Goal: Information Seeking & Learning: Learn about a topic

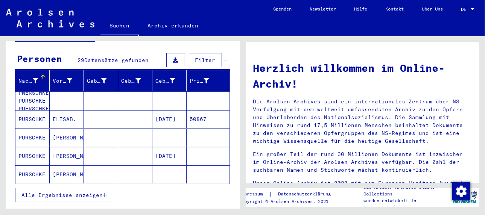
scroll to position [75, 0]
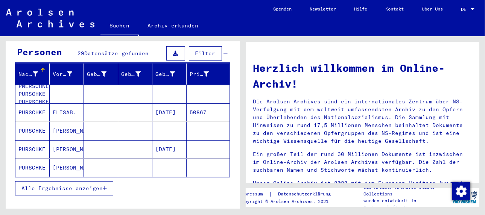
click at [103, 186] on icon "button" at bounding box center [105, 188] width 4 height 5
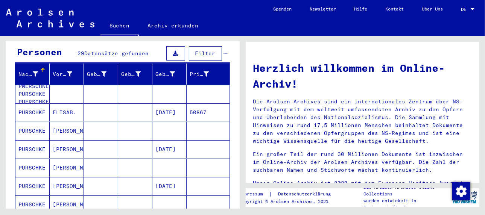
click at [166, 103] on mat-cell "[DATE]" at bounding box center [169, 112] width 34 height 18
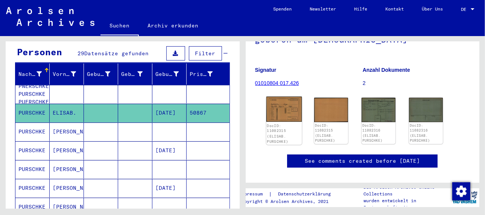
click at [287, 113] on img at bounding box center [283, 109] width 35 height 25
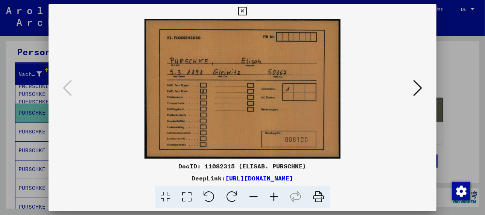
click at [418, 90] on icon at bounding box center [417, 88] width 9 height 18
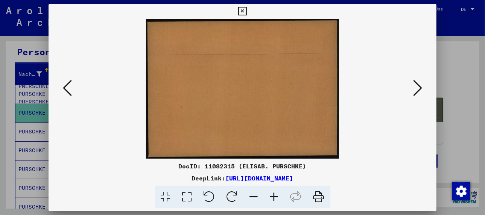
click at [418, 90] on icon at bounding box center [417, 88] width 9 height 18
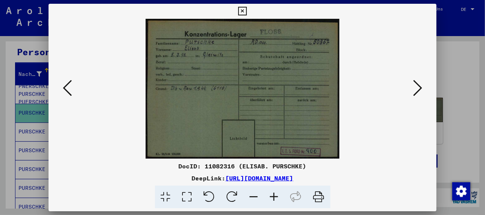
click at [274, 197] on icon at bounding box center [274, 197] width 20 height 23
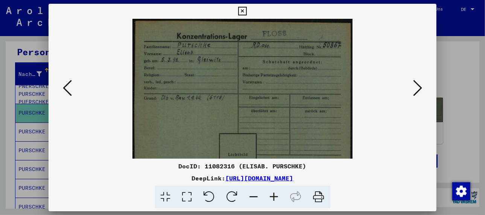
click at [274, 197] on icon at bounding box center [274, 197] width 20 height 23
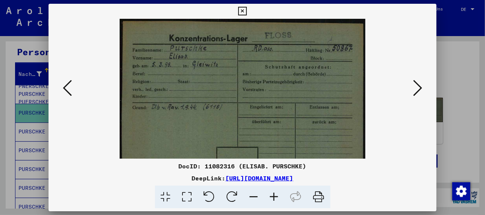
click at [274, 197] on icon at bounding box center [274, 197] width 20 height 23
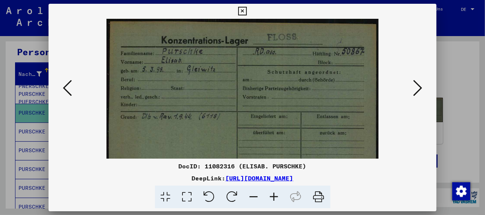
click at [274, 197] on icon at bounding box center [274, 197] width 20 height 23
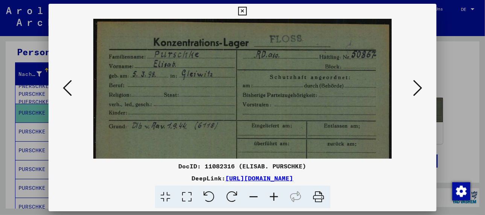
click at [274, 197] on icon at bounding box center [274, 197] width 20 height 23
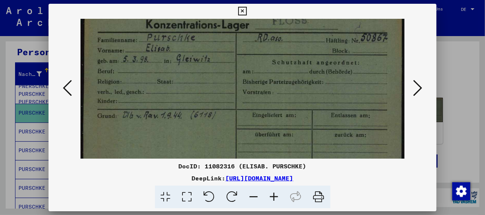
scroll to position [22, 0]
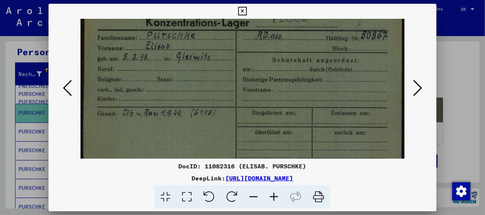
drag, startPoint x: 282, startPoint y: 122, endPoint x: 274, endPoint y: 98, distance: 25.1
click at [274, 98] on img at bounding box center [242, 114] width 324 height 234
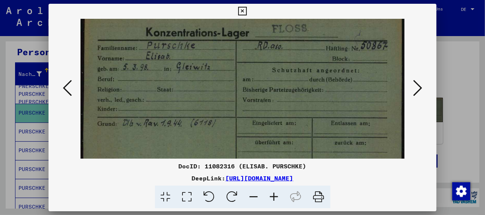
scroll to position [12, 0]
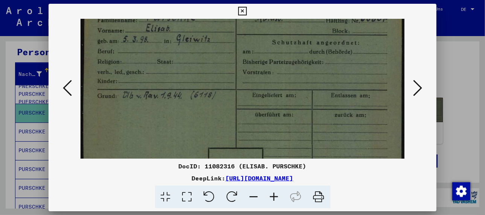
drag, startPoint x: 193, startPoint y: 122, endPoint x: 194, endPoint y: 102, distance: 20.0
click at [194, 102] on img at bounding box center [242, 96] width 324 height 234
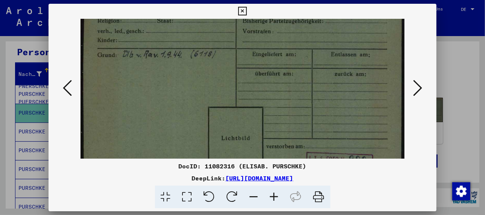
drag, startPoint x: 212, startPoint y: 122, endPoint x: 224, endPoint y: 74, distance: 49.6
click at [224, 74] on img at bounding box center [242, 55] width 324 height 234
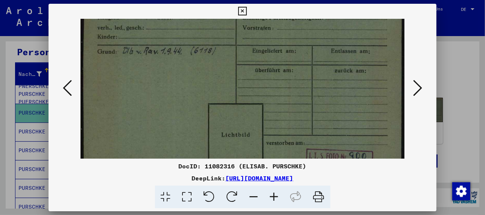
scroll to position [94, 0]
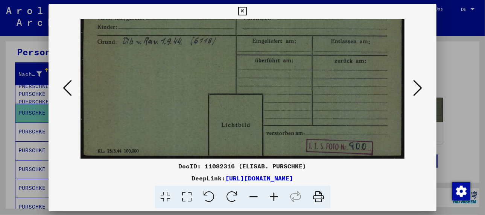
drag, startPoint x: 241, startPoint y: 115, endPoint x: 252, endPoint y: 68, distance: 48.4
click at [252, 68] on img at bounding box center [242, 42] width 324 height 234
click at [64, 86] on icon at bounding box center [67, 88] width 9 height 18
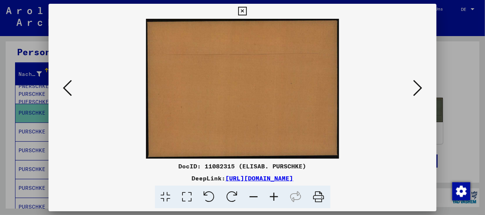
click at [416, 91] on icon at bounding box center [417, 88] width 9 height 18
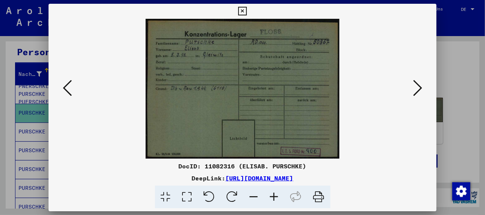
click at [416, 91] on icon at bounding box center [417, 88] width 9 height 18
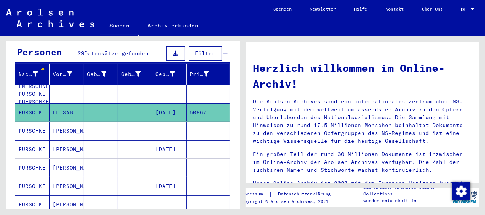
click at [64, 122] on mat-cell "[PERSON_NAME]" at bounding box center [67, 131] width 34 height 18
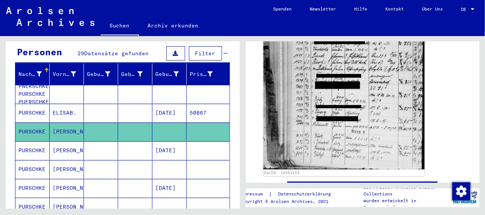
scroll to position [150, 0]
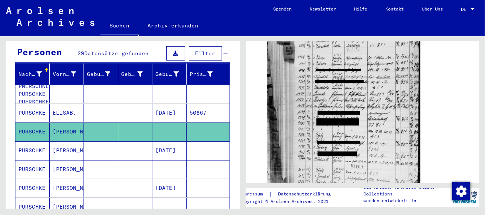
click at [57, 141] on mat-cell "[PERSON_NAME]" at bounding box center [67, 150] width 34 height 18
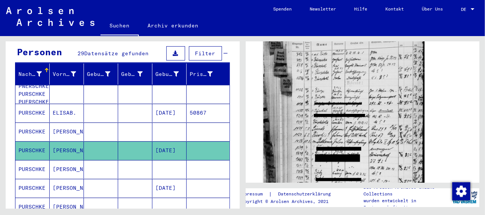
scroll to position [113, 0]
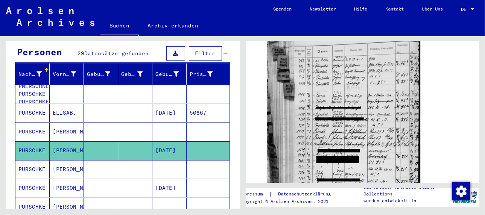
click at [68, 161] on mat-cell "[PERSON_NAME]" at bounding box center [67, 169] width 34 height 18
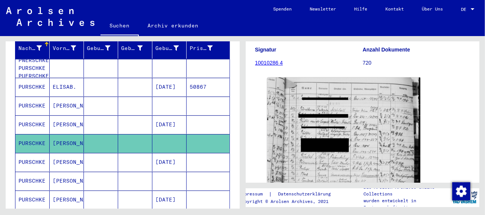
scroll to position [113, 0]
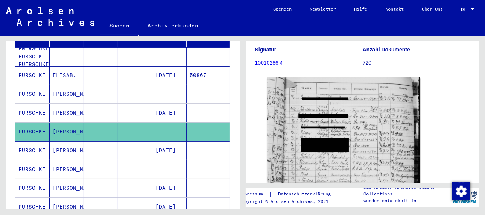
click at [58, 141] on mat-cell "[PERSON_NAME]" at bounding box center [67, 150] width 34 height 18
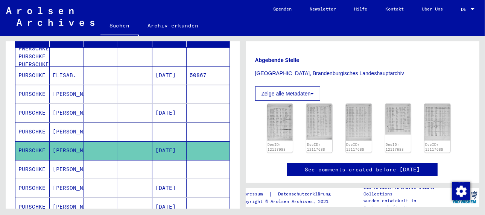
scroll to position [188, 0]
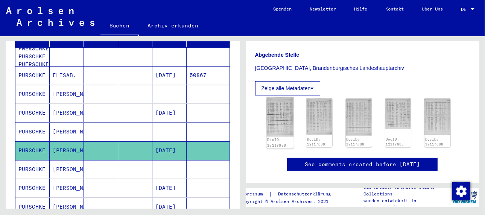
click at [280, 112] on img at bounding box center [279, 116] width 27 height 39
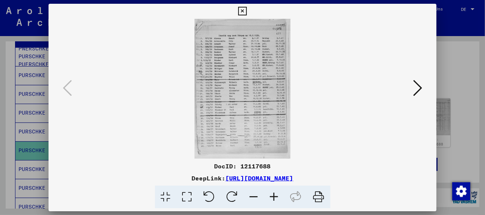
click at [274, 194] on icon at bounding box center [274, 197] width 20 height 23
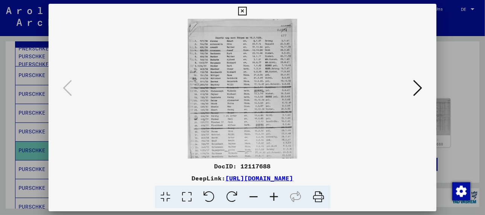
click at [274, 194] on icon at bounding box center [274, 197] width 20 height 23
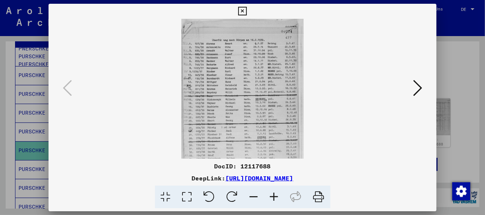
click at [274, 194] on icon at bounding box center [274, 197] width 20 height 23
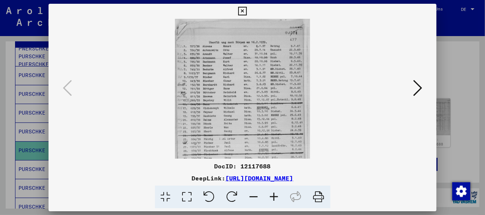
click at [274, 194] on icon at bounding box center [274, 197] width 20 height 23
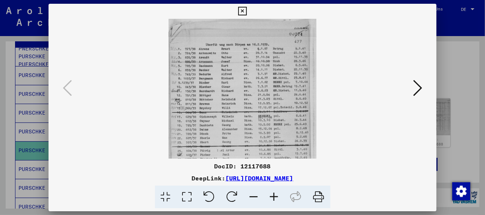
click at [274, 194] on icon at bounding box center [274, 197] width 20 height 23
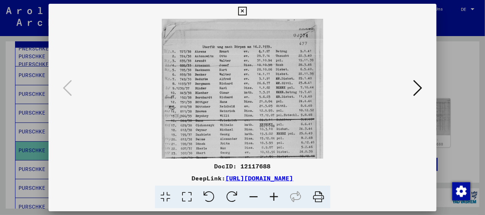
click at [274, 194] on icon at bounding box center [274, 197] width 20 height 23
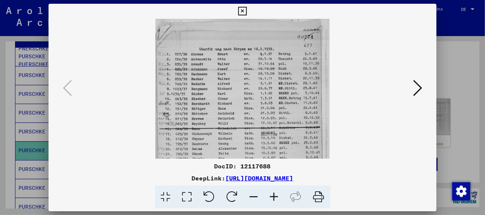
click at [274, 194] on icon at bounding box center [274, 197] width 20 height 23
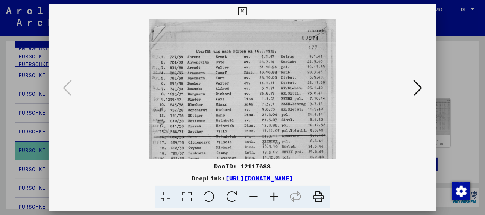
click at [274, 194] on icon at bounding box center [274, 197] width 20 height 23
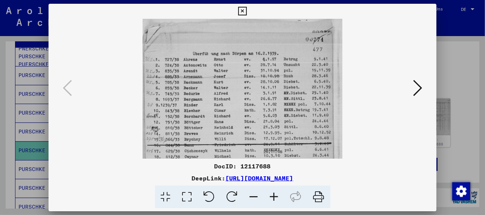
click at [274, 194] on icon at bounding box center [274, 197] width 20 height 23
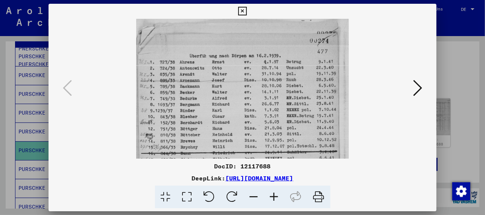
click at [274, 194] on icon at bounding box center [274, 197] width 20 height 23
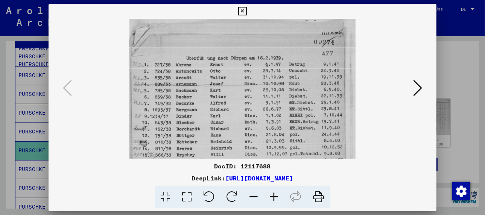
click at [274, 194] on icon at bounding box center [274, 197] width 20 height 23
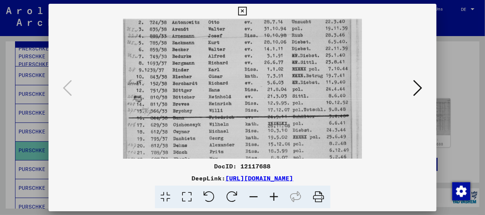
drag, startPoint x: 226, startPoint y: 126, endPoint x: 246, endPoint y: 74, distance: 56.1
click at [246, 74] on img at bounding box center [242, 140] width 238 height 347
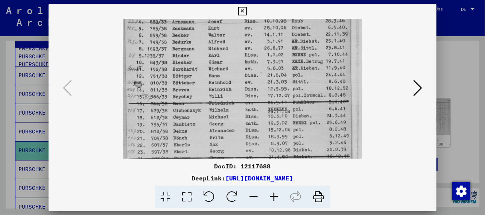
scroll to position [71, 0]
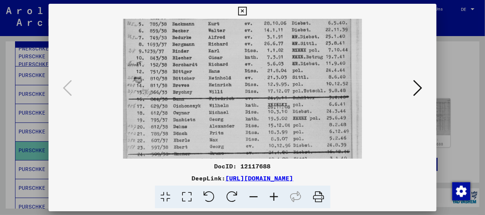
drag, startPoint x: 261, startPoint y: 124, endPoint x: 259, endPoint y: 104, distance: 20.0
click at [262, 105] on img at bounding box center [242, 121] width 238 height 347
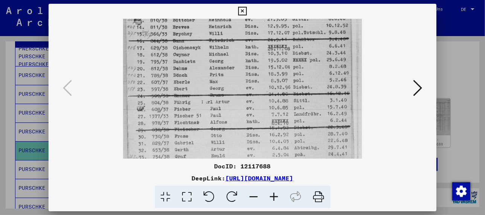
drag, startPoint x: 253, startPoint y: 129, endPoint x: 254, endPoint y: 70, distance: 59.0
click at [254, 70] on img at bounding box center [242, 63] width 238 height 347
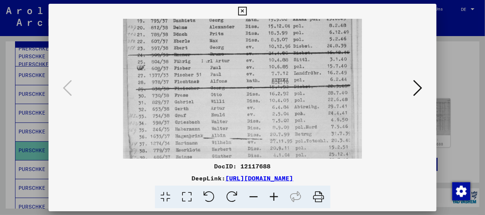
drag, startPoint x: 242, startPoint y: 118, endPoint x: 246, endPoint y: 74, distance: 44.5
click at [246, 74] on img at bounding box center [242, 22] width 238 height 347
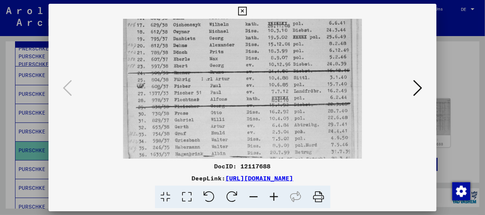
scroll to position [147, 0]
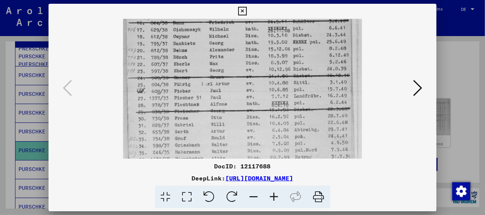
drag, startPoint x: 257, startPoint y: 130, endPoint x: 244, endPoint y: 147, distance: 21.3
click at [244, 150] on img at bounding box center [242, 45] width 238 height 347
click at [419, 83] on icon at bounding box center [417, 88] width 9 height 18
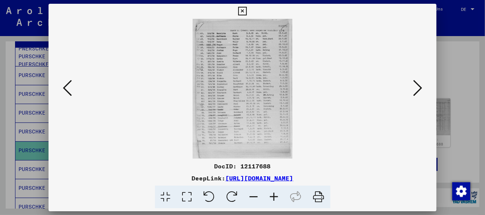
click at [229, 91] on img at bounding box center [242, 89] width 100 height 140
click at [271, 192] on icon at bounding box center [274, 197] width 20 height 23
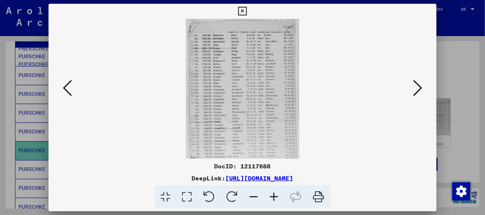
click at [271, 192] on icon at bounding box center [274, 197] width 20 height 23
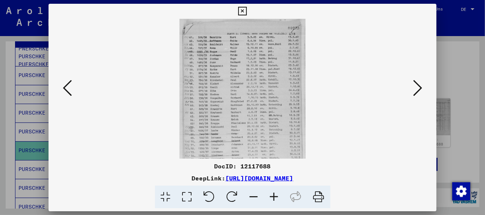
click at [271, 192] on icon at bounding box center [274, 197] width 20 height 23
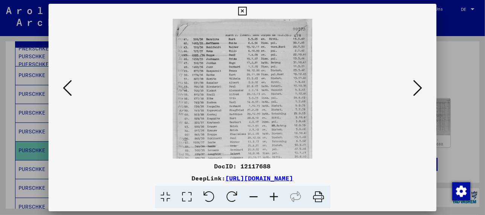
click at [271, 192] on icon at bounding box center [274, 197] width 20 height 23
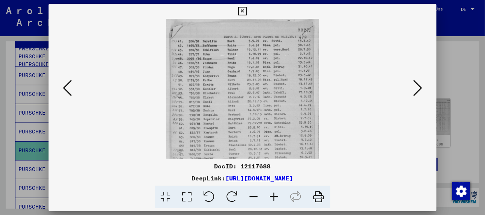
click at [271, 192] on icon at bounding box center [274, 197] width 20 height 23
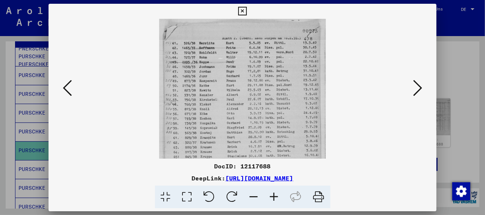
click at [271, 192] on icon at bounding box center [274, 197] width 20 height 23
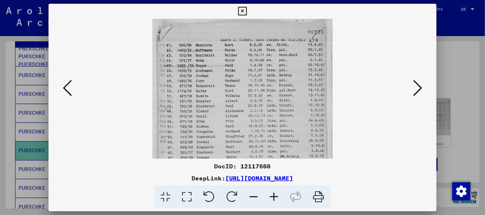
click at [271, 192] on icon at bounding box center [274, 197] width 20 height 23
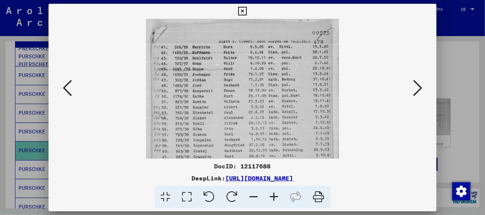
click at [271, 192] on icon at bounding box center [274, 197] width 20 height 23
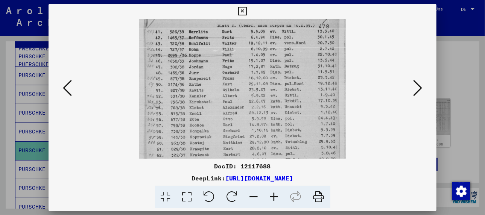
drag, startPoint x: 251, startPoint y: 126, endPoint x: 256, endPoint y: 88, distance: 38.6
click at [254, 93] on img at bounding box center [242, 147] width 207 height 290
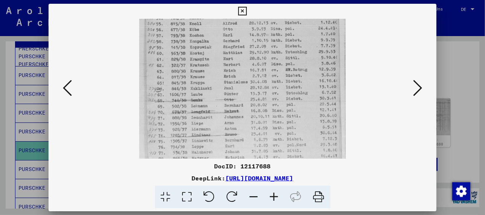
drag, startPoint x: 248, startPoint y: 137, endPoint x: 248, endPoint y: 76, distance: 60.9
click at [248, 76] on img at bounding box center [242, 57] width 207 height 290
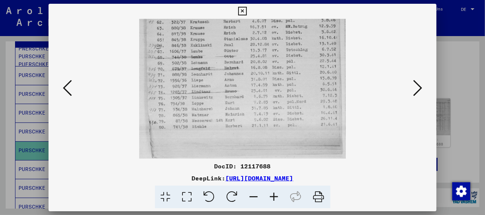
drag, startPoint x: 254, startPoint y: 123, endPoint x: 256, endPoint y: 74, distance: 48.5
click at [255, 71] on img at bounding box center [242, 13] width 207 height 290
click at [274, 196] on icon at bounding box center [274, 197] width 20 height 23
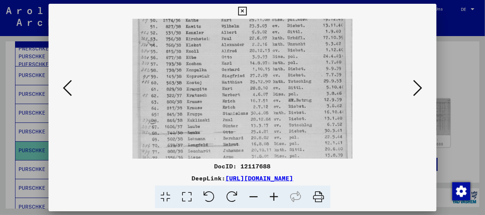
drag, startPoint x: 255, startPoint y: 89, endPoint x: 284, endPoint y: 143, distance: 61.4
click at [285, 160] on div "DocID: 12117688 DeepLink: [URL][DOMAIN_NAME]" at bounding box center [242, 106] width 388 height 205
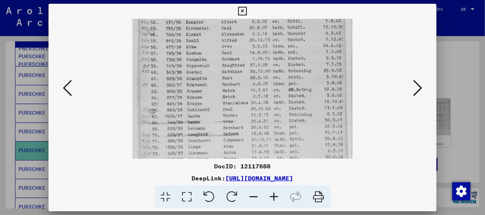
drag, startPoint x: 263, startPoint y: 78, endPoint x: 277, endPoint y: 86, distance: 16.4
click at [276, 55] on img at bounding box center [242, 75] width 220 height 309
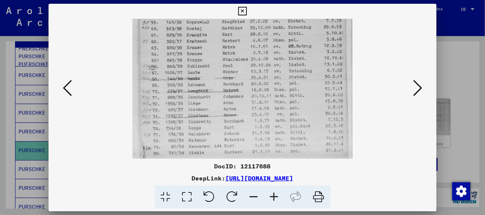
drag, startPoint x: 268, startPoint y: 119, endPoint x: 259, endPoint y: 80, distance: 40.1
click at [258, 76] on img at bounding box center [242, 32] width 220 height 309
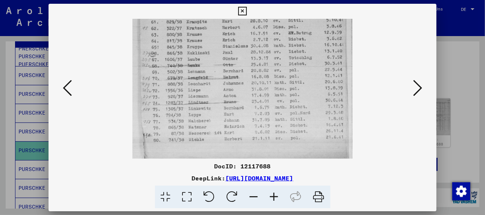
scroll to position [169, 0]
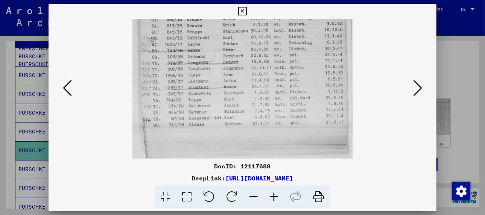
drag, startPoint x: 263, startPoint y: 119, endPoint x: 254, endPoint y: 85, distance: 35.3
click at [254, 85] on img at bounding box center [242, 4] width 220 height 309
click at [271, 196] on icon at bounding box center [274, 197] width 20 height 23
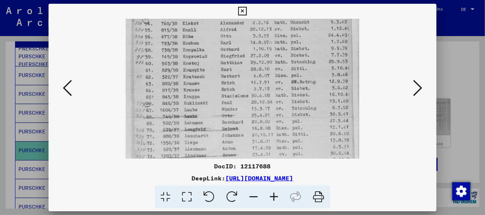
drag, startPoint x: 267, startPoint y: 115, endPoint x: 277, endPoint y: 144, distance: 31.0
click at [277, 147] on img at bounding box center [242, 67] width 233 height 328
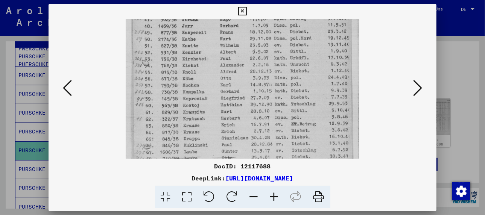
drag, startPoint x: 262, startPoint y: 117, endPoint x: 269, endPoint y: 157, distance: 40.5
click at [269, 157] on img at bounding box center [242, 109] width 233 height 328
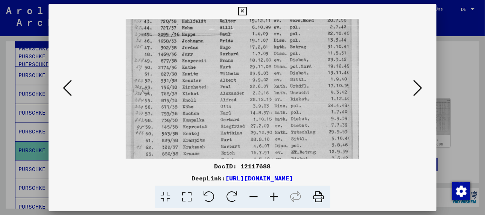
scroll to position [42, 0]
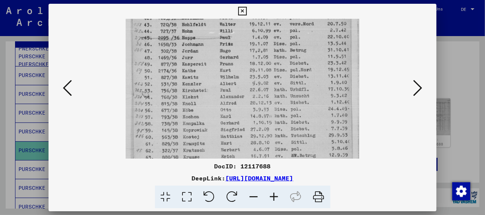
drag, startPoint x: 267, startPoint y: 172, endPoint x: 269, endPoint y: 180, distance: 8.1
click at [269, 180] on div "DocID: 12117688 DeepLink: [URL][DOMAIN_NAME]" at bounding box center [242, 106] width 388 height 205
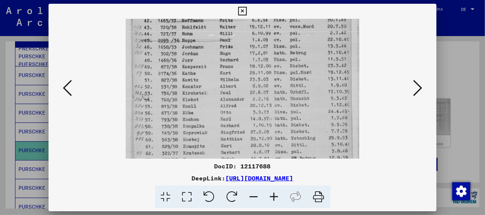
scroll to position [45, 0]
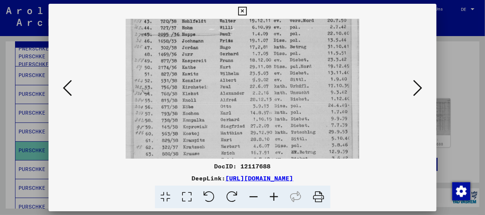
drag, startPoint x: 238, startPoint y: 62, endPoint x: 249, endPoint y: 106, distance: 44.6
click at [249, 106] on img at bounding box center [242, 138] width 233 height 328
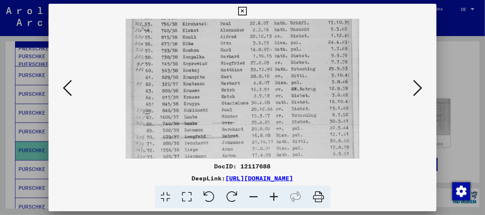
drag, startPoint x: 247, startPoint y: 135, endPoint x: 242, endPoint y: 73, distance: 62.9
click at [242, 73] on img at bounding box center [242, 75] width 233 height 328
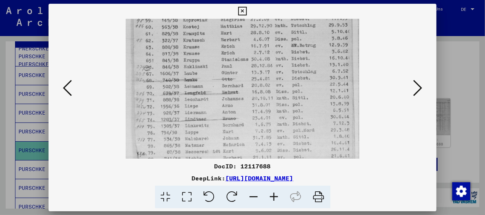
drag, startPoint x: 245, startPoint y: 136, endPoint x: 238, endPoint y: 100, distance: 36.9
click at [237, 92] on img at bounding box center [242, 31] width 233 height 328
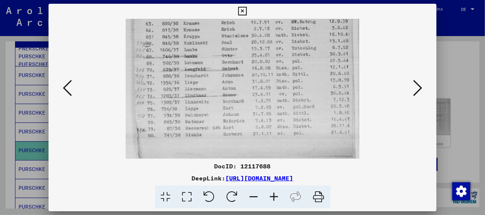
drag, startPoint x: 241, startPoint y: 134, endPoint x: 242, endPoint y: 102, distance: 32.0
click at [242, 102] on img at bounding box center [242, 7] width 233 height 328
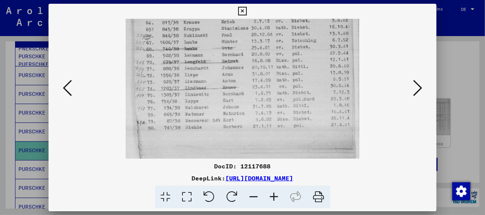
click at [273, 196] on icon at bounding box center [274, 197] width 20 height 23
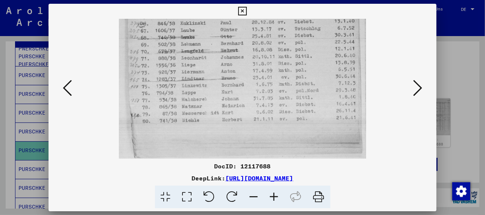
drag, startPoint x: 240, startPoint y: 133, endPoint x: 233, endPoint y: 83, distance: 50.8
click at [273, 194] on icon at bounding box center [274, 197] width 20 height 23
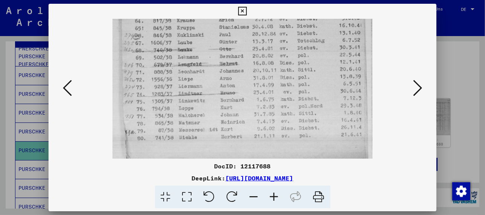
click at [273, 196] on icon at bounding box center [274, 197] width 20 height 23
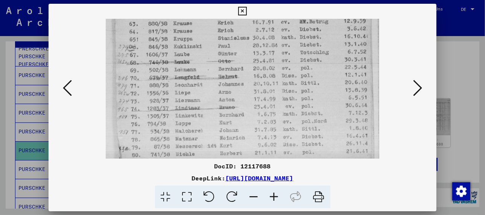
click at [273, 197] on icon at bounding box center [274, 197] width 20 height 23
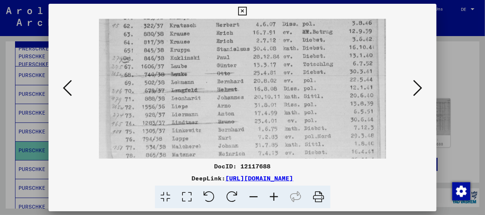
click at [273, 196] on icon at bounding box center [274, 197] width 20 height 23
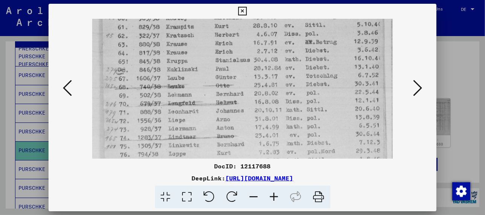
click at [273, 196] on icon at bounding box center [274, 197] width 20 height 23
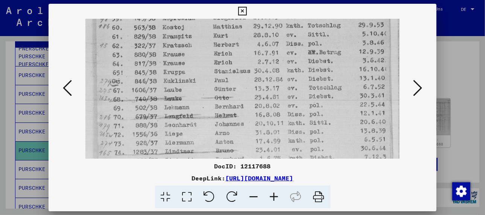
click at [273, 196] on icon at bounding box center [274, 197] width 20 height 23
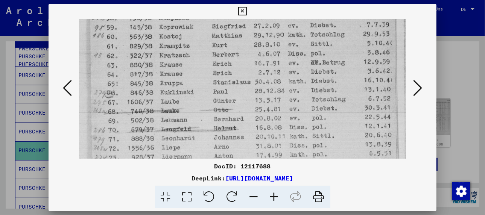
click at [273, 196] on icon at bounding box center [274, 197] width 20 height 23
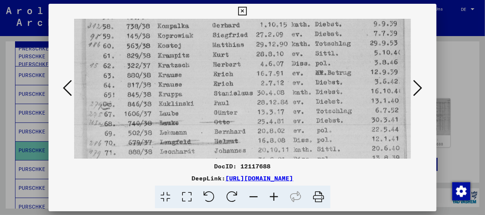
click at [273, 196] on icon at bounding box center [274, 197] width 20 height 23
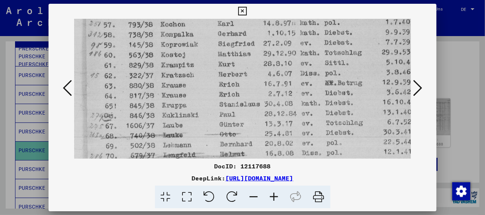
click at [273, 196] on icon at bounding box center [274, 197] width 20 height 23
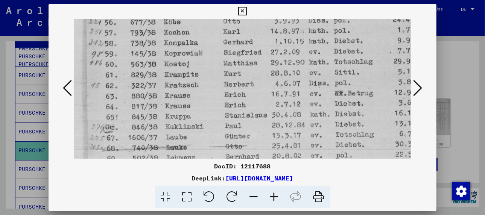
click at [273, 196] on icon at bounding box center [274, 197] width 20 height 23
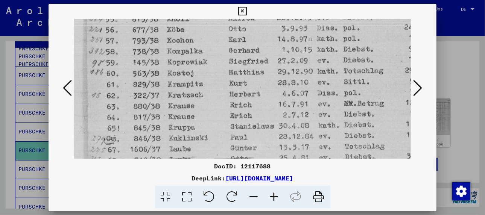
click at [273, 196] on icon at bounding box center [274, 197] width 20 height 23
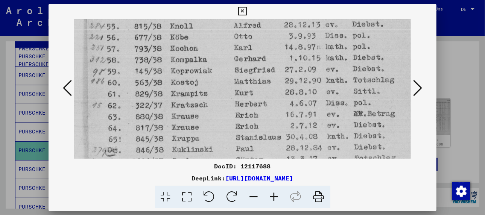
click at [273, 196] on icon at bounding box center [274, 197] width 20 height 23
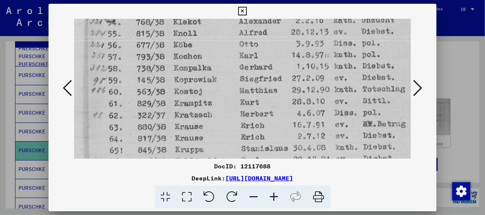
click at [273, 196] on icon at bounding box center [274, 197] width 20 height 23
click at [274, 194] on icon at bounding box center [274, 197] width 20 height 23
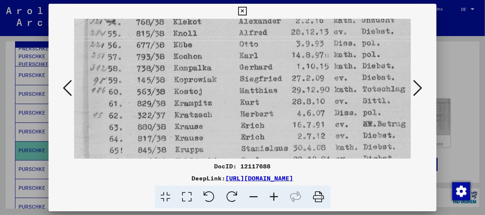
click at [416, 92] on icon at bounding box center [417, 88] width 9 height 18
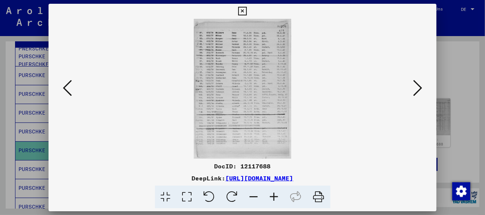
click at [272, 199] on icon at bounding box center [274, 197] width 20 height 23
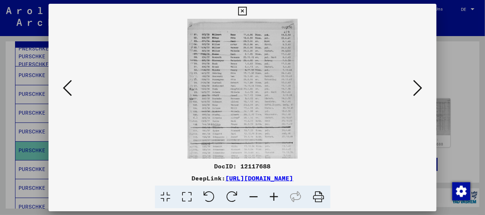
click at [274, 198] on icon at bounding box center [274, 197] width 20 height 23
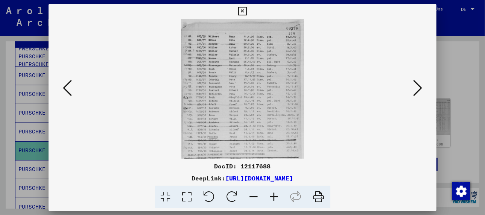
click at [274, 198] on icon at bounding box center [274, 197] width 20 height 23
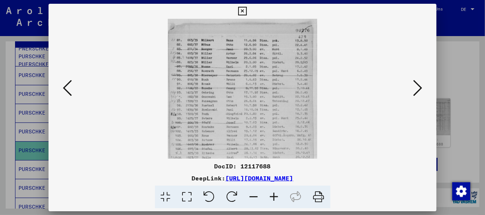
click at [274, 198] on icon at bounding box center [274, 197] width 20 height 23
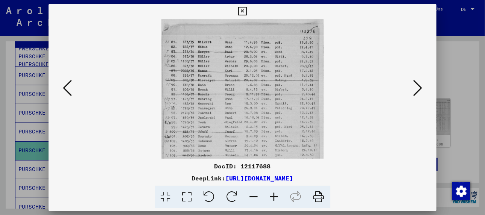
click at [274, 198] on icon at bounding box center [274, 197] width 20 height 23
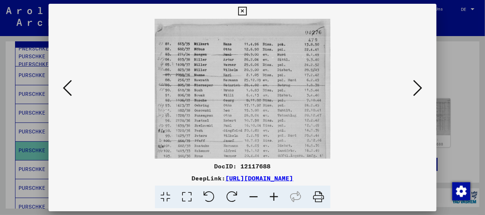
click at [274, 198] on icon at bounding box center [274, 197] width 20 height 23
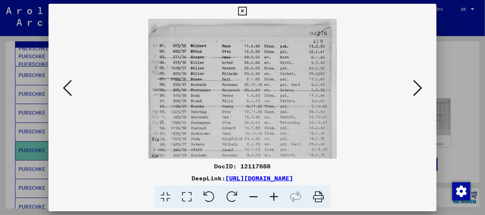
click at [274, 198] on icon at bounding box center [274, 197] width 20 height 23
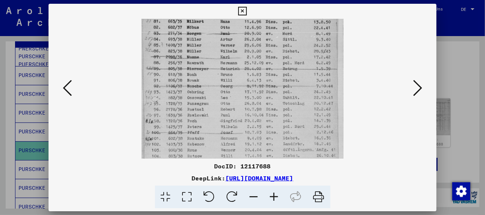
scroll to position [27, 0]
drag, startPoint x: 245, startPoint y: 142, endPoint x: 259, endPoint y: 112, distance: 32.6
click at [259, 112] on img at bounding box center [241, 137] width 201 height 290
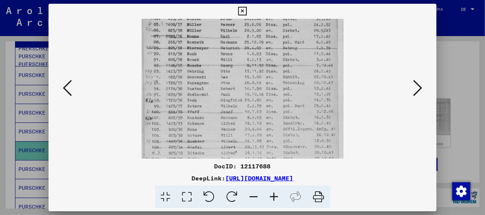
drag, startPoint x: 261, startPoint y: 135, endPoint x: 266, endPoint y: 111, distance: 24.9
click at [266, 111] on img at bounding box center [241, 117] width 201 height 290
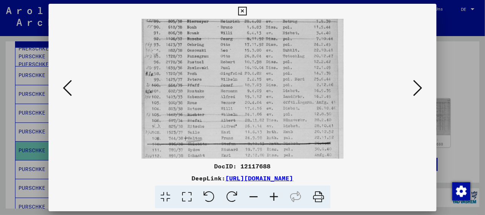
drag, startPoint x: 258, startPoint y: 139, endPoint x: 263, endPoint y: 109, distance: 30.9
click at [263, 109] on img at bounding box center [241, 90] width 201 height 290
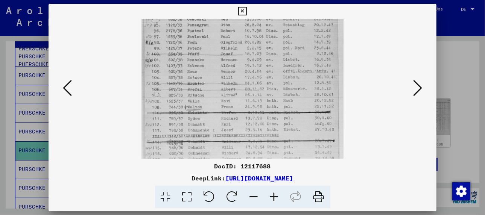
drag, startPoint x: 260, startPoint y: 130, endPoint x: 270, endPoint y: 106, distance: 26.8
click at [270, 106] on img at bounding box center [241, 59] width 201 height 290
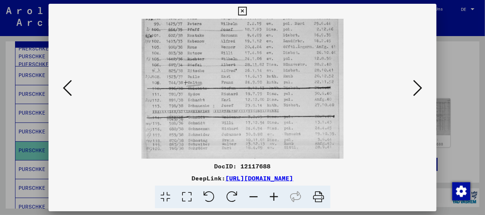
scroll to position [129, 0]
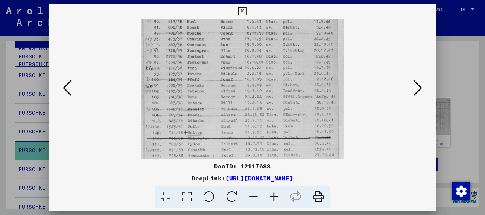
drag, startPoint x: 265, startPoint y: 135, endPoint x: 271, endPoint y: 158, distance: 23.9
click at [271, 162] on div "DocID: 12117688 DeepLink: [URL][DOMAIN_NAME]" at bounding box center [242, 106] width 388 height 205
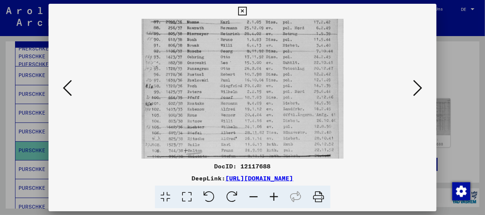
drag, startPoint x: 238, startPoint y: 76, endPoint x: 245, endPoint y: 94, distance: 19.1
click at [245, 94] on img at bounding box center [241, 103] width 201 height 290
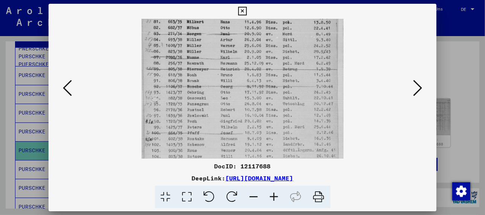
scroll to position [0, 0]
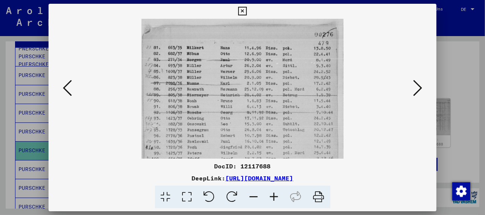
drag, startPoint x: 261, startPoint y: 51, endPoint x: 276, endPoint y: 150, distance: 100.3
click at [276, 150] on img at bounding box center [241, 164] width 201 height 290
click at [419, 84] on icon at bounding box center [417, 88] width 9 height 18
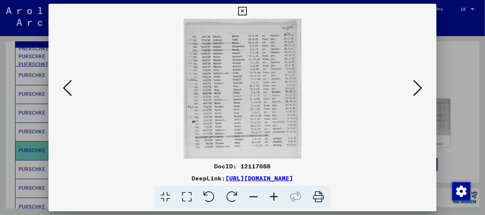
click at [419, 83] on icon at bounding box center [417, 88] width 9 height 18
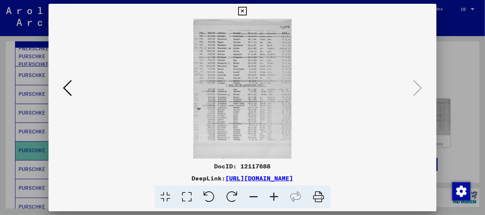
click at [230, 74] on img at bounding box center [242, 89] width 98 height 140
click at [274, 195] on icon at bounding box center [274, 197] width 20 height 23
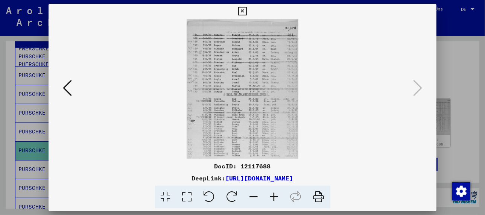
click at [274, 195] on icon at bounding box center [274, 197] width 20 height 23
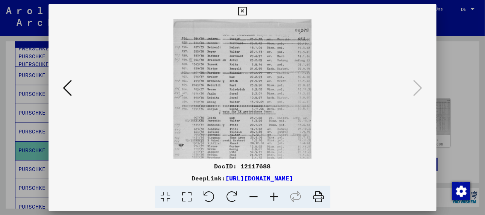
click at [274, 195] on icon at bounding box center [274, 197] width 20 height 23
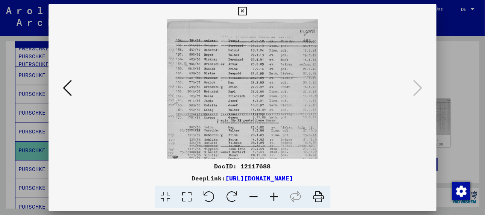
click at [274, 195] on icon at bounding box center [274, 197] width 20 height 23
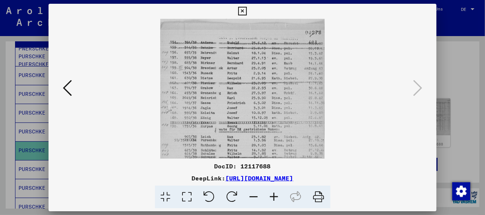
click at [274, 195] on icon at bounding box center [274, 197] width 20 height 23
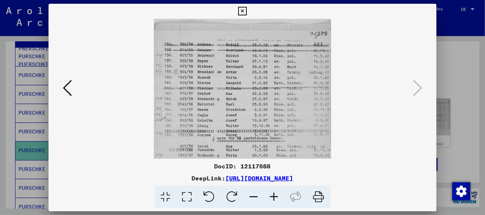
click at [274, 195] on icon at bounding box center [274, 197] width 20 height 23
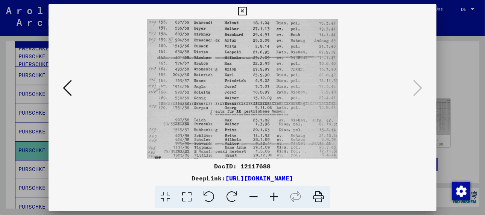
scroll to position [36, 0]
drag, startPoint x: 232, startPoint y: 115, endPoint x: 223, endPoint y: 76, distance: 40.5
click at [223, 76] on img at bounding box center [242, 117] width 191 height 271
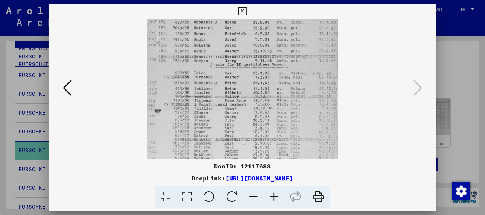
scroll to position [85, 0]
drag, startPoint x: 245, startPoint y: 127, endPoint x: 239, endPoint y: 77, distance: 50.8
click at [239, 77] on img at bounding box center [242, 69] width 191 height 271
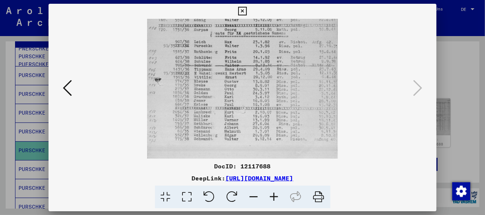
scroll to position [117, 0]
drag, startPoint x: 231, startPoint y: 118, endPoint x: 233, endPoint y: 80, distance: 37.6
click at [233, 80] on img at bounding box center [242, 37] width 191 height 271
click at [384, 141] on div at bounding box center [242, 89] width 336 height 140
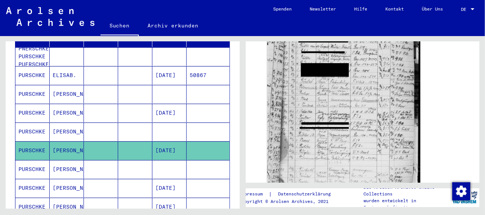
scroll to position [263, 0]
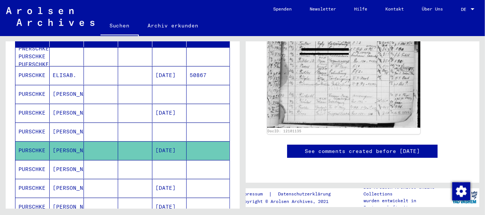
click at [67, 160] on mat-cell "[PERSON_NAME]" at bounding box center [67, 169] width 34 height 18
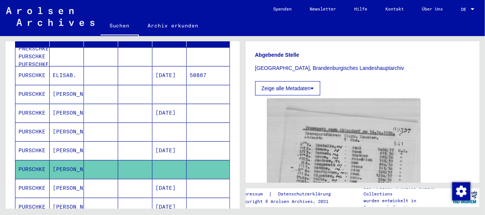
scroll to position [226, 0]
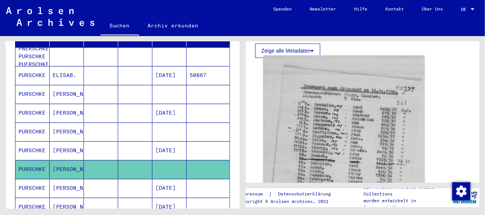
click at [324, 141] on img at bounding box center [343, 165] width 161 height 219
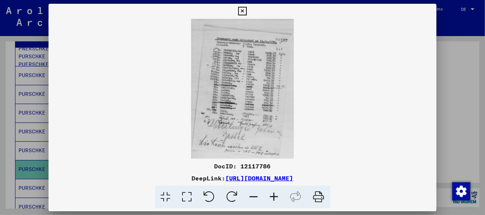
click at [274, 194] on icon at bounding box center [274, 197] width 20 height 23
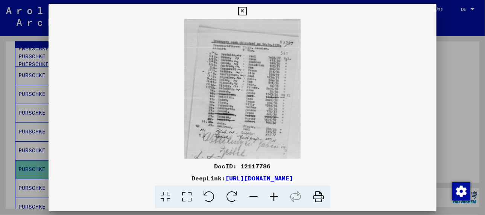
click at [274, 194] on icon at bounding box center [274, 197] width 20 height 23
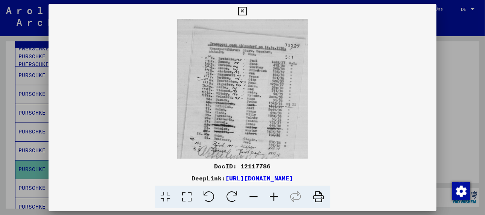
click at [274, 194] on icon at bounding box center [274, 197] width 20 height 23
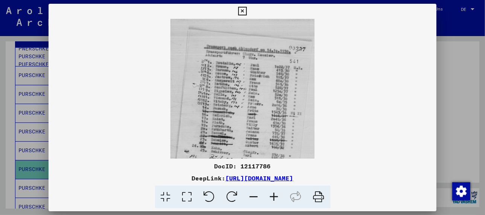
click at [274, 194] on icon at bounding box center [274, 197] width 20 height 23
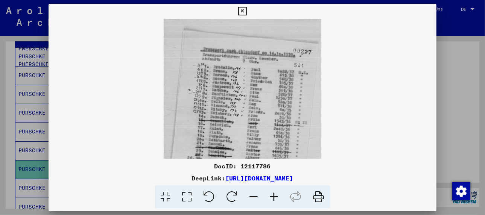
click at [274, 194] on icon at bounding box center [274, 197] width 20 height 23
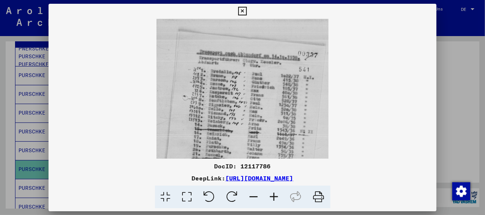
click at [274, 194] on icon at bounding box center [274, 197] width 20 height 23
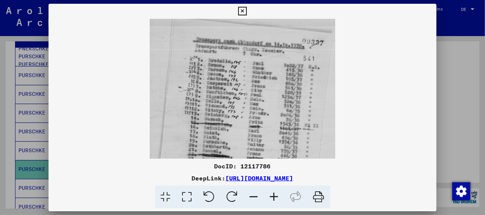
drag, startPoint x: 257, startPoint y: 123, endPoint x: 257, endPoint y: 106, distance: 16.6
click at [257, 106] on img at bounding box center [242, 130] width 185 height 253
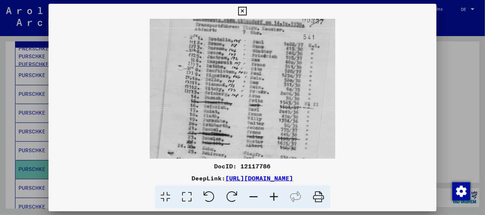
scroll to position [38, 0]
drag, startPoint x: 261, startPoint y: 137, endPoint x: 262, endPoint y: 115, distance: 21.5
click at [262, 115] on img at bounding box center [242, 107] width 185 height 253
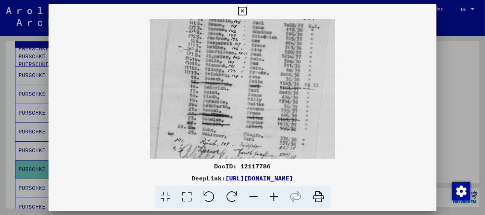
drag, startPoint x: 260, startPoint y: 137, endPoint x: 263, endPoint y: 116, distance: 21.2
click at [263, 116] on img at bounding box center [242, 89] width 185 height 253
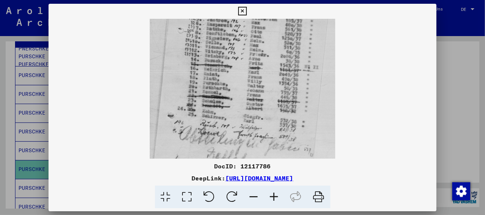
scroll to position [75, 0]
drag, startPoint x: 262, startPoint y: 138, endPoint x: 262, endPoint y: 118, distance: 19.9
click at [262, 118] on img at bounding box center [242, 70] width 185 height 253
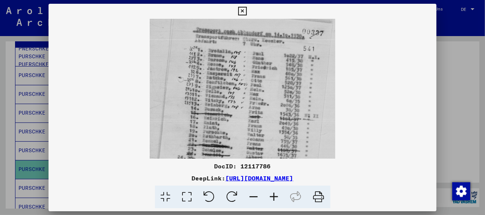
scroll to position [24, 0]
drag, startPoint x: 268, startPoint y: 138, endPoint x: 303, endPoint y: 182, distance: 56.2
click at [303, 182] on div "DocID: 12117786 DeepLink: [URL][DOMAIN_NAME]" at bounding box center [242, 106] width 388 height 205
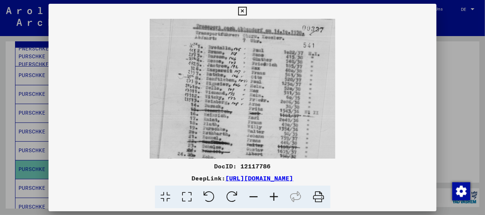
scroll to position [29, 0]
drag, startPoint x: 274, startPoint y: 137, endPoint x: 272, endPoint y: 130, distance: 6.7
click at [272, 130] on img at bounding box center [242, 115] width 185 height 253
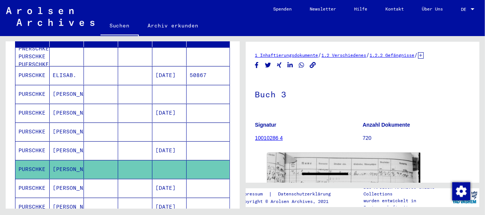
click at [58, 179] on mat-cell "[PERSON_NAME]" at bounding box center [67, 188] width 34 height 18
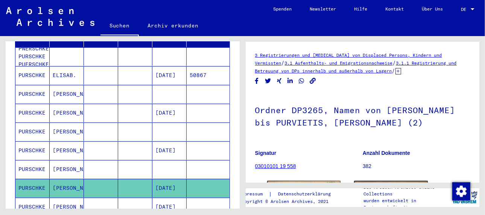
scroll to position [75, 0]
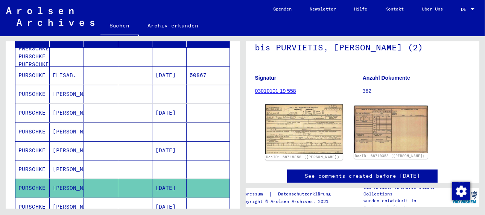
click at [303, 125] on img at bounding box center [303, 129] width 77 height 50
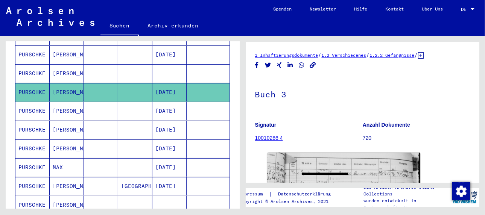
scroll to position [226, 0]
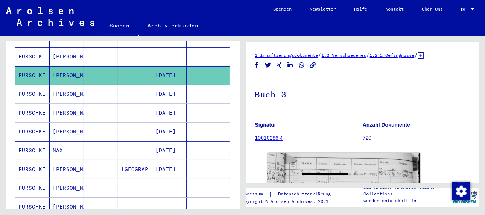
click at [65, 85] on mat-cell "[PERSON_NAME]" at bounding box center [67, 94] width 34 height 18
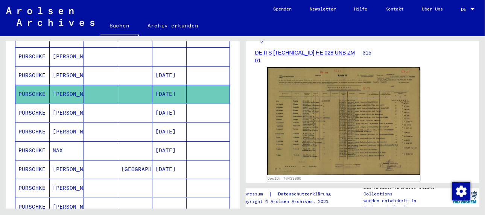
scroll to position [150, 0]
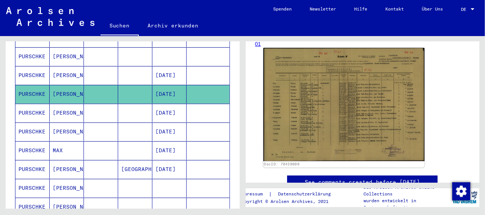
click at [323, 103] on img at bounding box center [343, 104] width 161 height 113
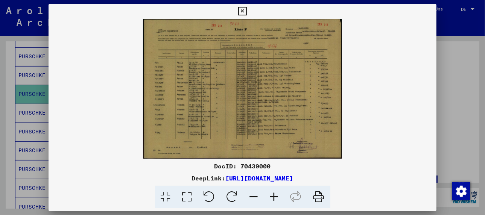
click at [275, 194] on icon at bounding box center [274, 197] width 20 height 23
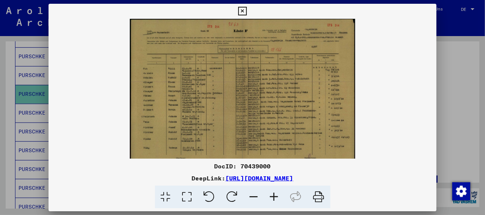
click at [275, 194] on icon at bounding box center [274, 197] width 20 height 23
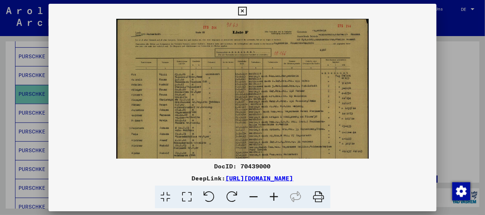
click at [275, 194] on icon at bounding box center [274, 197] width 20 height 23
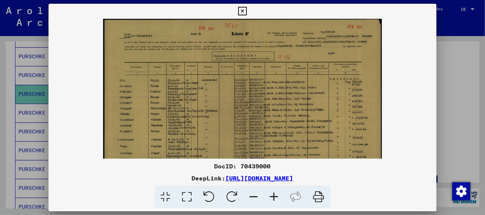
click at [275, 194] on icon at bounding box center [274, 197] width 20 height 23
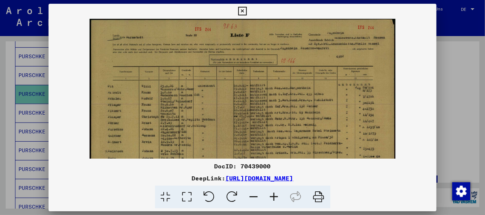
click at [275, 194] on icon at bounding box center [274, 197] width 20 height 23
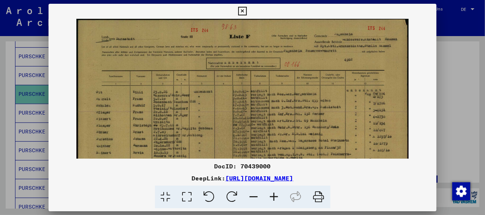
click at [275, 194] on icon at bounding box center [274, 197] width 20 height 23
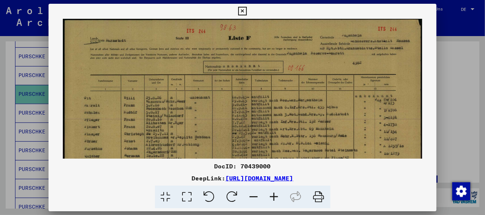
click at [275, 194] on icon at bounding box center [274, 197] width 20 height 23
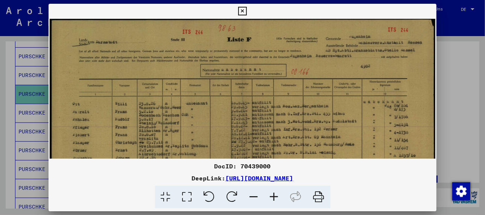
click at [275, 194] on icon at bounding box center [274, 197] width 20 height 23
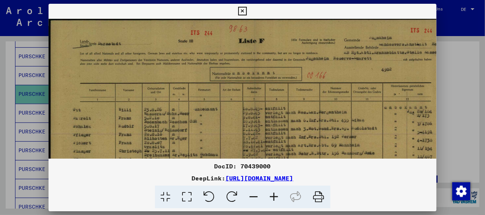
click at [275, 194] on icon at bounding box center [274, 197] width 20 height 23
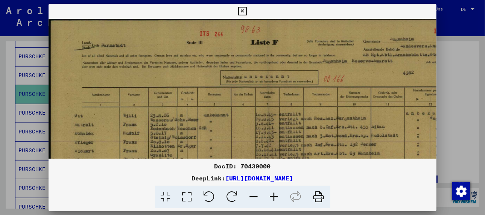
click at [275, 194] on icon at bounding box center [274, 197] width 20 height 23
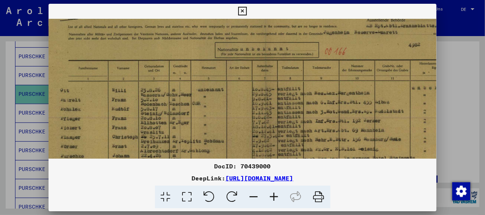
scroll to position [39, 23]
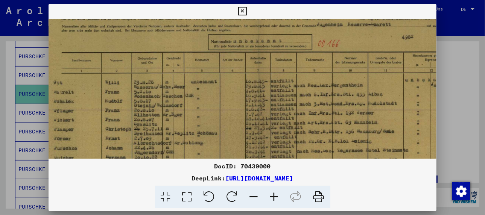
drag, startPoint x: 250, startPoint y: 120, endPoint x: 227, endPoint y: 82, distance: 43.8
click at [227, 82] on img at bounding box center [259, 144] width 466 height 328
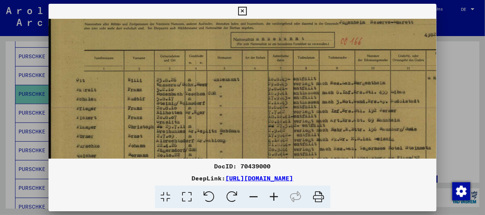
scroll to position [41, 0]
drag, startPoint x: 235, startPoint y: 104, endPoint x: 278, endPoint y: 102, distance: 43.3
click at [278, 102] on img at bounding box center [281, 141] width 466 height 328
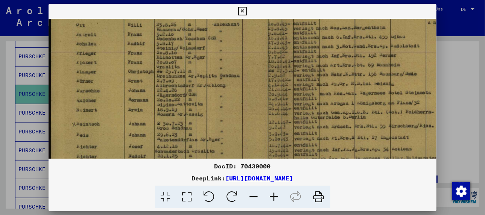
scroll to position [98, 0]
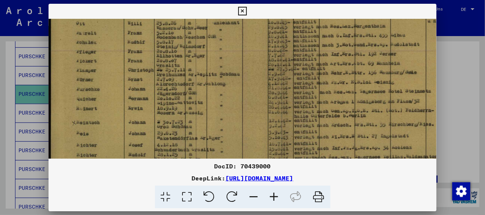
drag, startPoint x: 176, startPoint y: 124, endPoint x: 209, endPoint y: 64, distance: 68.8
click at [209, 64] on img at bounding box center [281, 85] width 466 height 328
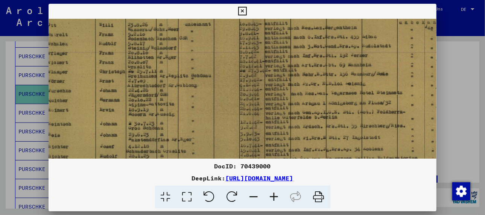
scroll to position [97, 30]
drag, startPoint x: 254, startPoint y: 98, endPoint x: 221, endPoint y: 101, distance: 33.5
click at [221, 101] on img at bounding box center [251, 86] width 466 height 328
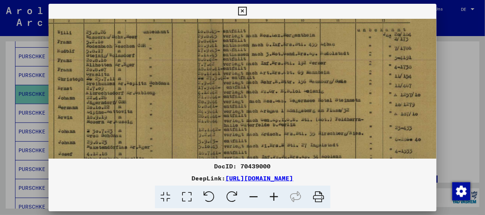
scroll to position [91, 70]
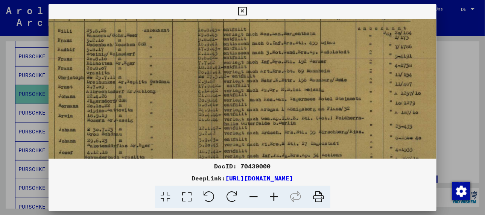
drag, startPoint x: 313, startPoint y: 86, endPoint x: 205, endPoint y: 93, distance: 108.5
click at [205, 93] on img at bounding box center [212, 92] width 466 height 328
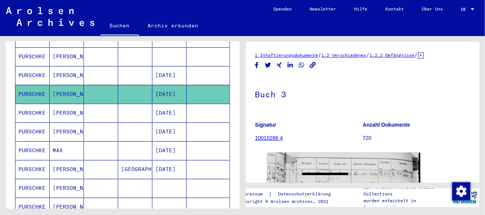
click at [62, 104] on mat-cell "[PERSON_NAME]" at bounding box center [67, 113] width 34 height 18
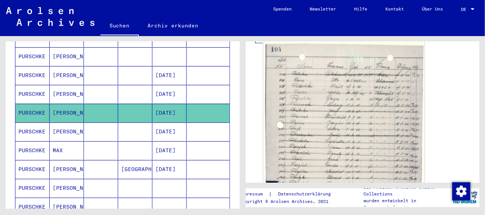
scroll to position [113, 0]
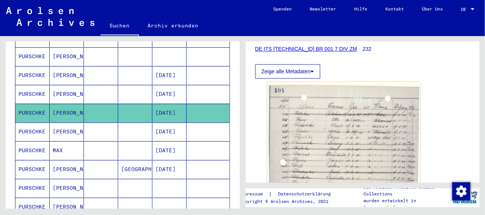
click at [61, 123] on mat-cell "[PERSON_NAME]" at bounding box center [67, 132] width 34 height 18
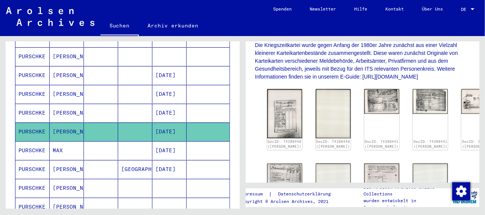
scroll to position [188, 0]
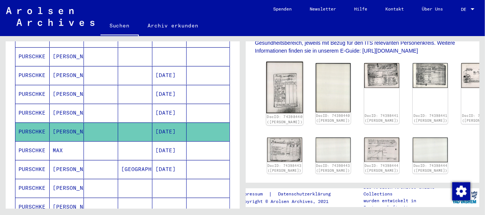
click at [280, 75] on img at bounding box center [284, 88] width 37 height 52
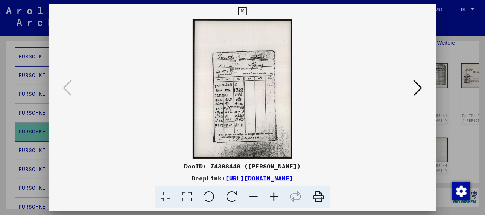
click at [276, 195] on icon at bounding box center [274, 197] width 20 height 23
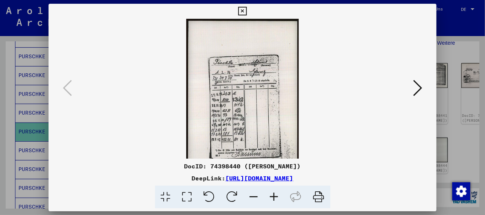
click at [276, 195] on icon at bounding box center [274, 197] width 20 height 23
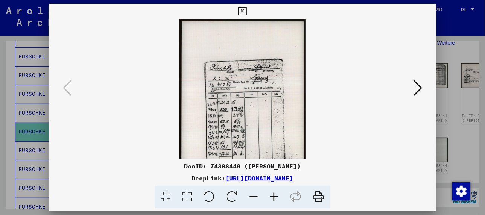
click at [276, 195] on icon at bounding box center [274, 197] width 20 height 23
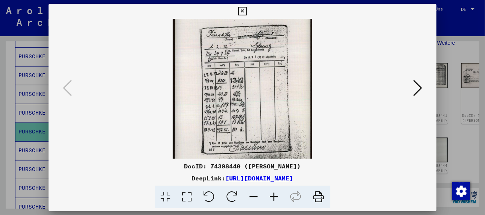
scroll to position [42, 0]
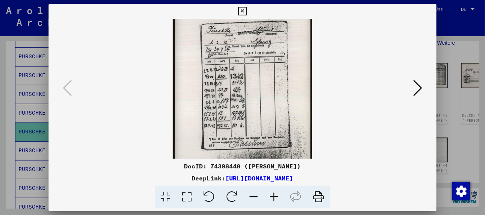
drag, startPoint x: 268, startPoint y: 124, endPoint x: 281, endPoint y: 80, distance: 45.7
click at [281, 80] on img at bounding box center [242, 74] width 139 height 196
click at [420, 85] on icon at bounding box center [417, 88] width 9 height 18
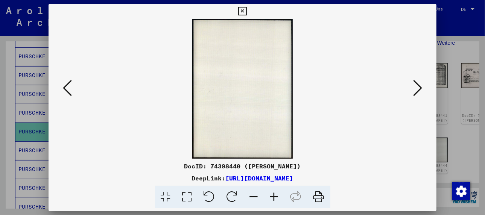
scroll to position [0, 0]
click at [420, 85] on icon at bounding box center [417, 88] width 9 height 18
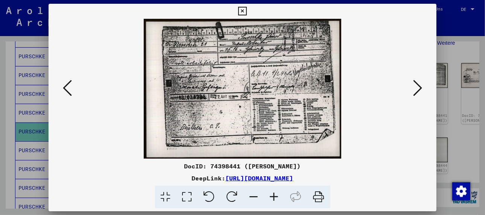
click at [418, 85] on icon at bounding box center [417, 88] width 9 height 18
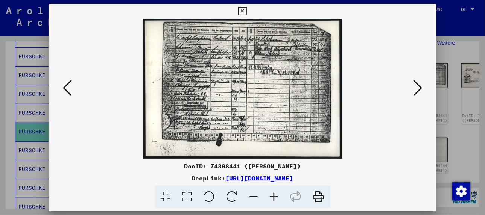
click at [418, 85] on icon at bounding box center [417, 88] width 9 height 18
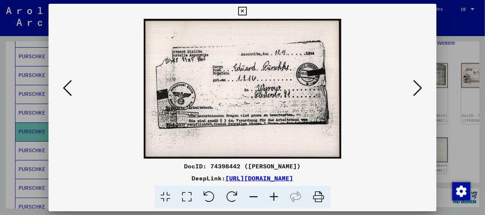
click at [418, 85] on icon at bounding box center [417, 88] width 9 height 18
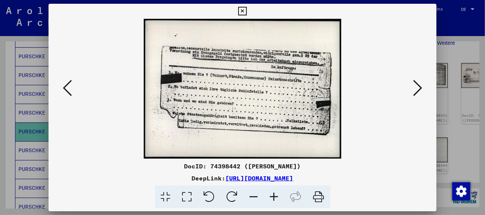
click at [418, 85] on icon at bounding box center [417, 88] width 9 height 18
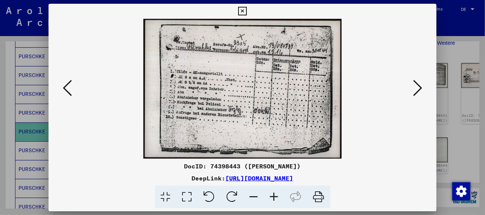
click at [418, 85] on icon at bounding box center [417, 88] width 9 height 18
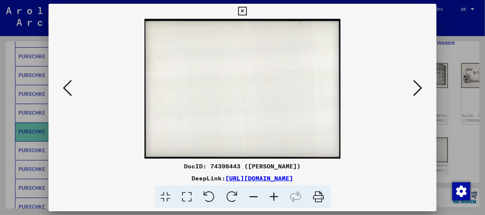
click at [418, 85] on icon at bounding box center [417, 88] width 9 height 18
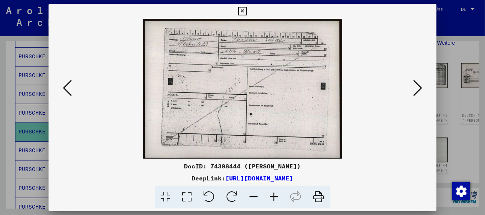
click at [418, 85] on icon at bounding box center [417, 88] width 9 height 18
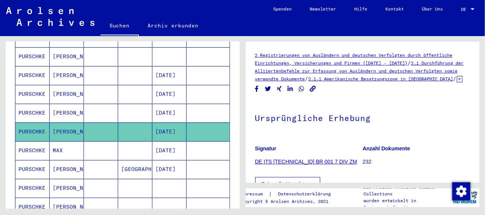
click at [57, 141] on mat-cell "MAX" at bounding box center [67, 150] width 34 height 18
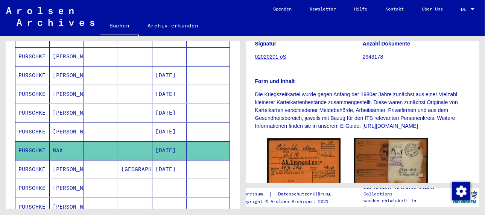
scroll to position [188, 0]
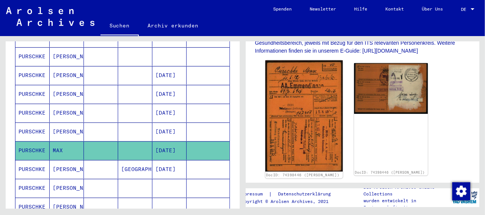
click at [298, 108] on img at bounding box center [303, 116] width 77 height 111
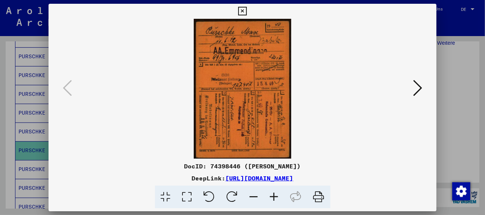
click at [275, 194] on icon at bounding box center [274, 197] width 20 height 23
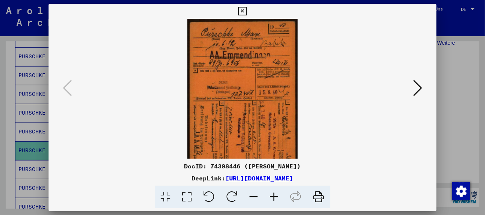
click at [275, 194] on icon at bounding box center [274, 197] width 20 height 23
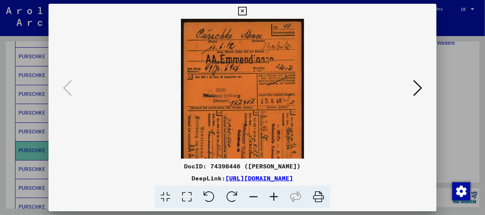
click at [275, 194] on icon at bounding box center [274, 197] width 20 height 23
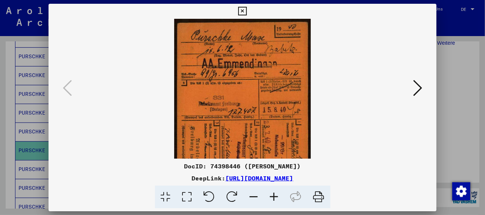
click at [275, 194] on icon at bounding box center [274, 197] width 20 height 23
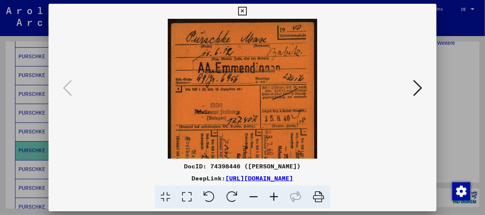
click at [275, 194] on icon at bounding box center [274, 197] width 20 height 23
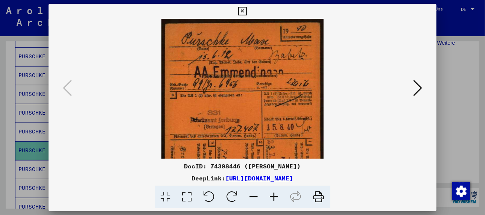
click at [275, 194] on icon at bounding box center [274, 197] width 20 height 23
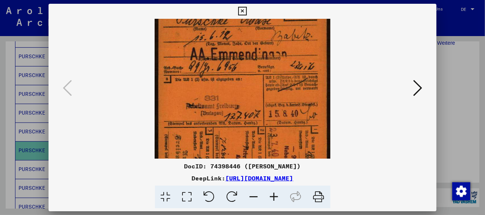
scroll to position [24, 0]
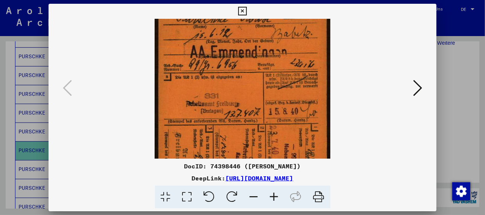
drag, startPoint x: 266, startPoint y: 110, endPoint x: 257, endPoint y: 84, distance: 27.3
click at [257, 84] on img at bounding box center [241, 120] width 175 height 253
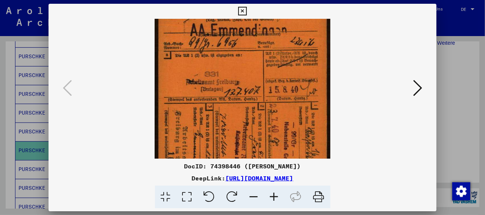
drag, startPoint x: 251, startPoint y: 93, endPoint x: 251, endPoint y: 67, distance: 26.3
click at [251, 67] on img at bounding box center [241, 99] width 175 height 253
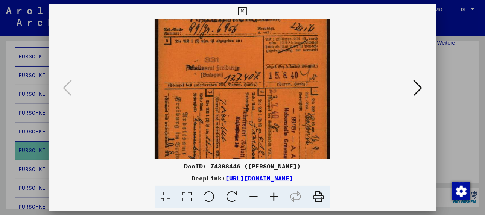
scroll to position [61, 0]
drag, startPoint x: 248, startPoint y: 111, endPoint x: 245, endPoint y: 97, distance: 14.2
click at [245, 97] on img at bounding box center [241, 84] width 175 height 253
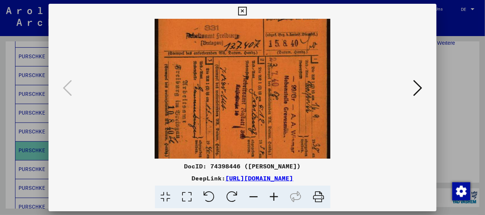
scroll to position [98, 0]
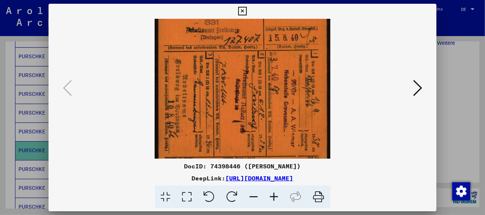
drag, startPoint x: 263, startPoint y: 114, endPoint x: 260, endPoint y: 76, distance: 38.9
click at [260, 76] on img at bounding box center [241, 47] width 175 height 253
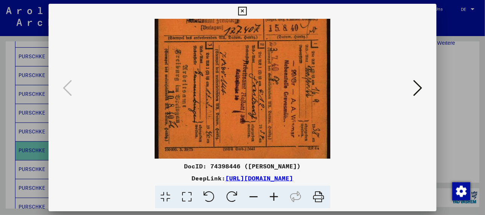
drag, startPoint x: 272, startPoint y: 112, endPoint x: 270, endPoint y: 102, distance: 10.3
click at [270, 102] on img at bounding box center [241, 37] width 175 height 253
click at [209, 194] on icon at bounding box center [209, 197] width 23 height 23
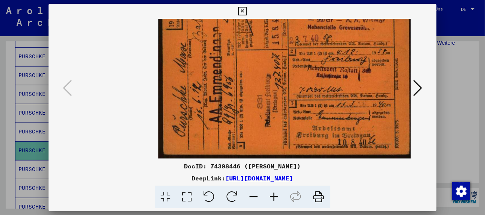
scroll to position [11, 14]
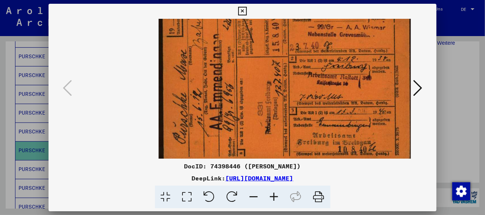
drag, startPoint x: 378, startPoint y: 47, endPoint x: 350, endPoint y: 135, distance: 92.2
click at [350, 135] on img at bounding box center [285, 78] width 253 height 175
click at [210, 195] on icon at bounding box center [209, 197] width 23 height 23
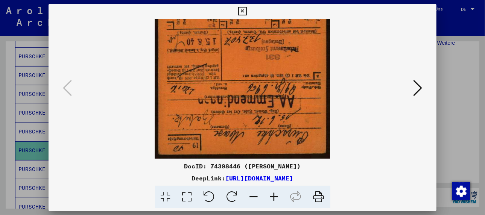
click at [210, 195] on icon at bounding box center [209, 197] width 23 height 23
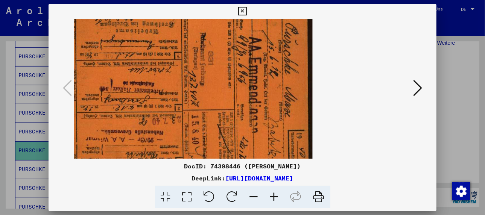
click at [210, 195] on icon at bounding box center [209, 197] width 23 height 23
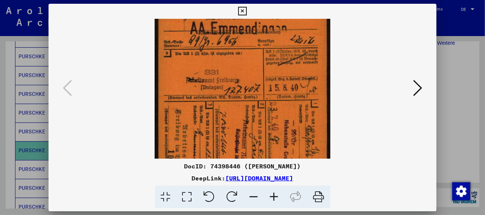
scroll to position [58, 0]
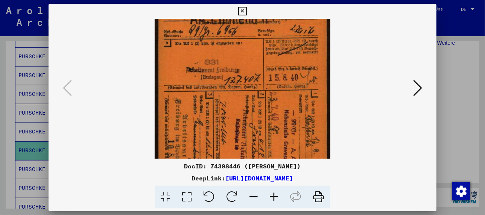
drag, startPoint x: 280, startPoint y: 124, endPoint x: 281, endPoint y: 64, distance: 59.8
click at [281, 64] on img at bounding box center [241, 87] width 175 height 253
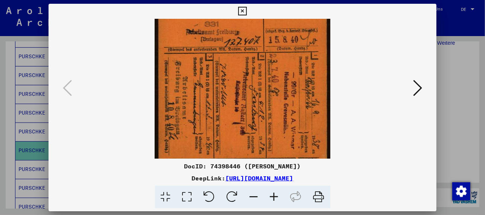
scroll to position [111, 0]
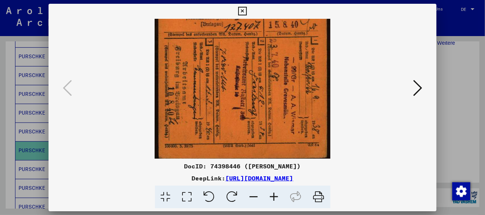
drag, startPoint x: 273, startPoint y: 125, endPoint x: 277, endPoint y: 71, distance: 53.9
click at [277, 71] on img at bounding box center [241, 34] width 175 height 253
click at [232, 192] on icon at bounding box center [232, 197] width 23 height 23
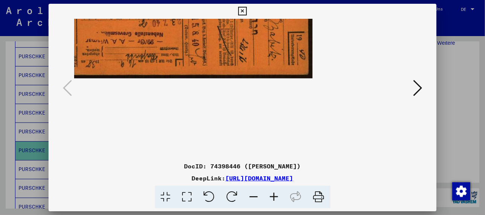
click at [232, 192] on icon at bounding box center [232, 197] width 23 height 23
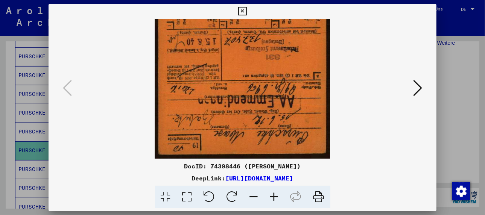
scroll to position [0, 0]
click at [232, 192] on icon at bounding box center [232, 197] width 23 height 23
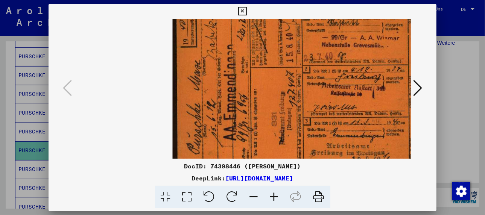
click at [232, 192] on icon at bounding box center [232, 197] width 23 height 23
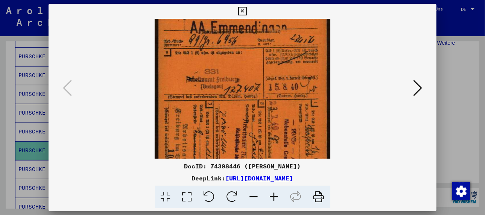
drag, startPoint x: 253, startPoint y: 118, endPoint x: 260, endPoint y: 74, distance: 44.6
click at [260, 74] on img at bounding box center [241, 96] width 175 height 253
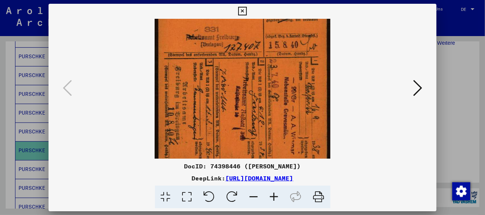
scroll to position [94, 0]
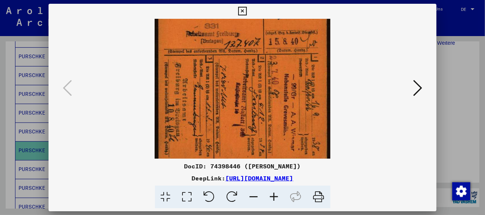
drag, startPoint x: 262, startPoint y: 116, endPoint x: 270, endPoint y: 70, distance: 46.1
click at [270, 70] on img at bounding box center [241, 50] width 175 height 253
click at [418, 83] on icon at bounding box center [417, 88] width 9 height 18
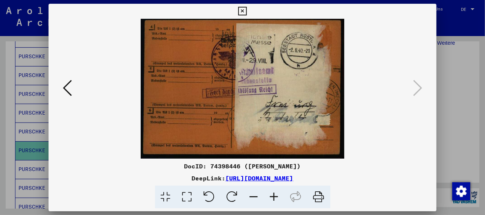
scroll to position [0, 0]
click at [272, 194] on icon at bounding box center [274, 197] width 20 height 23
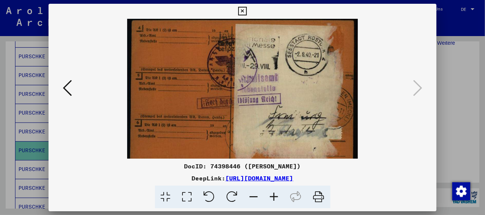
click at [272, 194] on icon at bounding box center [274, 197] width 20 height 23
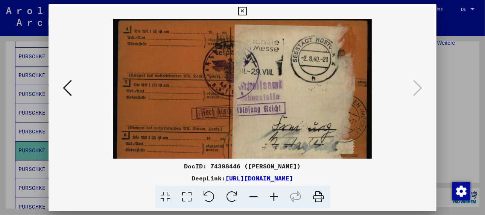
click at [272, 194] on icon at bounding box center [274, 197] width 20 height 23
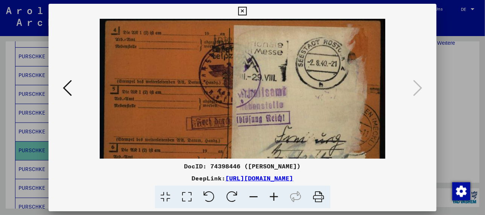
click at [272, 194] on icon at bounding box center [274, 197] width 20 height 23
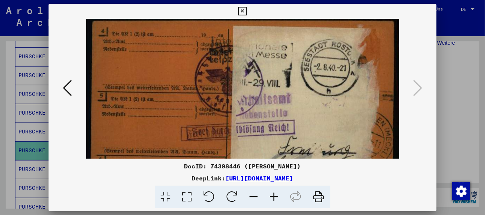
click at [272, 194] on icon at bounding box center [274, 197] width 20 height 23
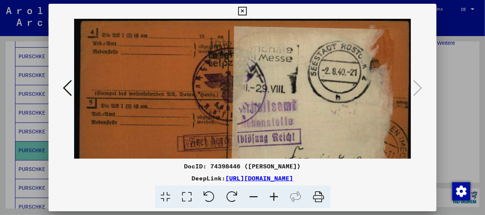
click at [272, 194] on icon at bounding box center [274, 197] width 20 height 23
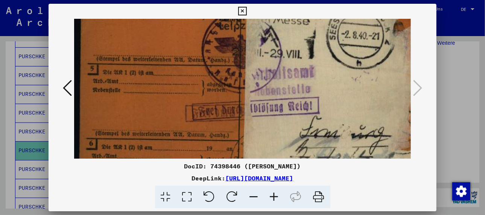
scroll to position [42, 0]
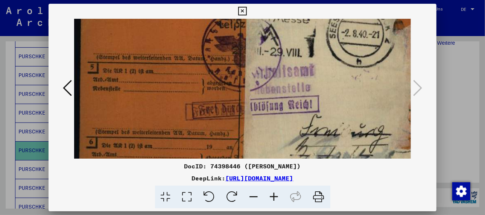
drag, startPoint x: 313, startPoint y: 144, endPoint x: 330, endPoint y: 97, distance: 49.3
click at [330, 97] on img at bounding box center [257, 103] width 367 height 253
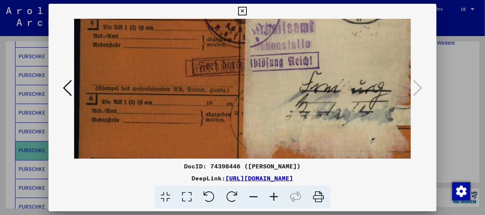
scroll to position [87, 0]
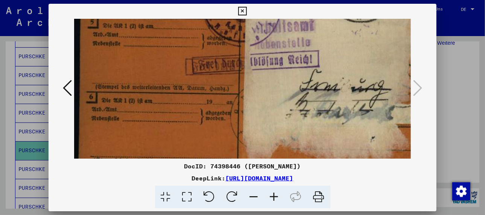
drag, startPoint x: 316, startPoint y: 142, endPoint x: 321, endPoint y: 95, distance: 46.6
click at [321, 95] on img at bounding box center [257, 58] width 367 height 253
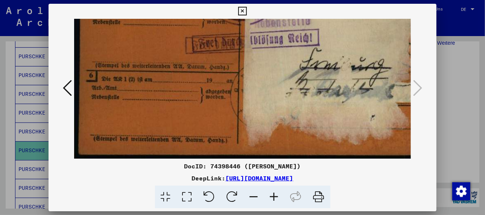
scroll to position [113, 0]
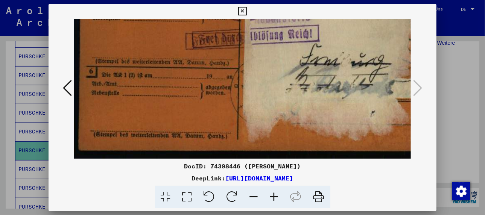
drag, startPoint x: 256, startPoint y: 132, endPoint x: 301, endPoint y: 62, distance: 83.2
click at [301, 62] on img at bounding box center [257, 32] width 367 height 253
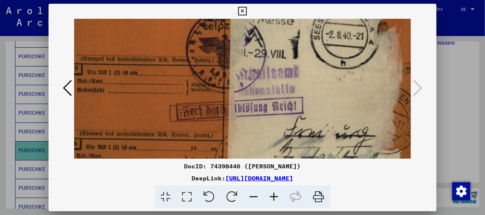
scroll to position [20, 21]
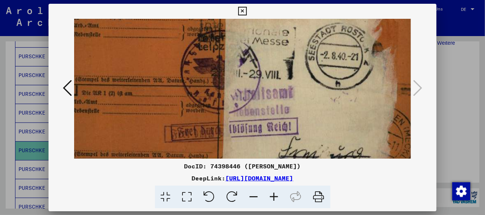
drag, startPoint x: 297, startPoint y: 73, endPoint x: 279, endPoint y: 156, distance: 84.7
click at [279, 156] on img at bounding box center [236, 125] width 367 height 253
drag, startPoint x: 265, startPoint y: 93, endPoint x: 265, endPoint y: 115, distance: 21.8
click at [265, 114] on img at bounding box center [236, 125] width 367 height 253
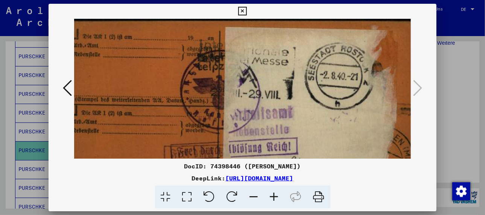
click at [67, 89] on icon at bounding box center [67, 88] width 9 height 18
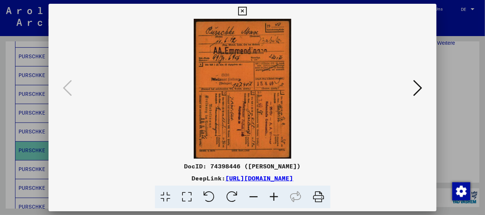
click at [274, 195] on icon at bounding box center [274, 197] width 20 height 23
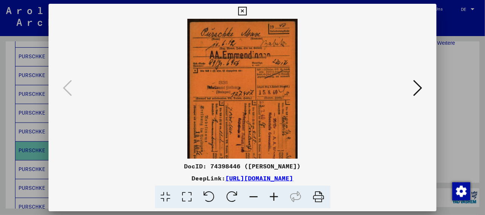
click at [274, 195] on icon at bounding box center [274, 197] width 20 height 23
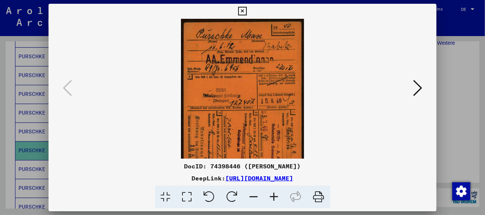
click at [274, 195] on icon at bounding box center [274, 197] width 20 height 23
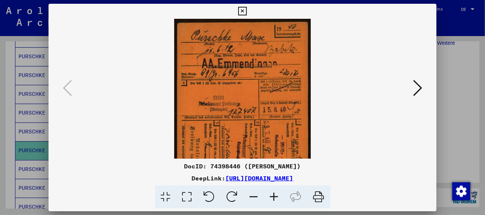
click at [274, 195] on icon at bounding box center [274, 197] width 20 height 23
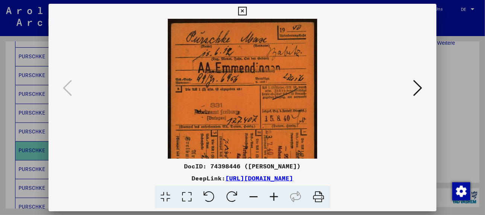
click at [274, 195] on icon at bounding box center [274, 197] width 20 height 23
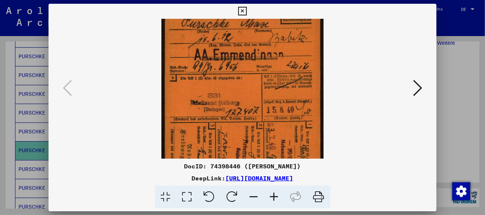
scroll to position [18, 0]
drag, startPoint x: 245, startPoint y: 113, endPoint x: 249, endPoint y: 94, distance: 19.9
click at [249, 94] on img at bounding box center [242, 118] width 162 height 234
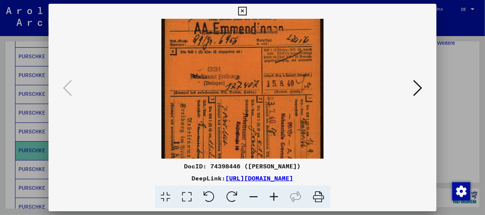
scroll to position [55, 0]
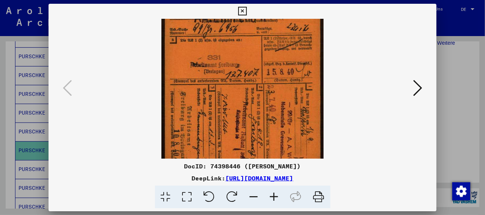
drag, startPoint x: 259, startPoint y: 116, endPoint x: 259, endPoint y: 80, distance: 36.1
click at [259, 80] on img at bounding box center [242, 81] width 162 height 234
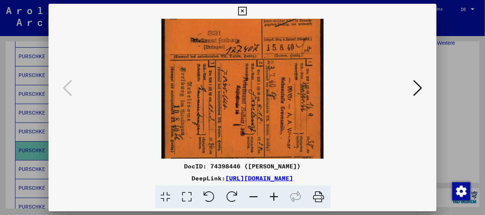
scroll to position [80, 0]
drag, startPoint x: 242, startPoint y: 130, endPoint x: 240, endPoint y: 104, distance: 26.4
click at [240, 104] on img at bounding box center [242, 55] width 162 height 234
click at [227, 196] on icon at bounding box center [232, 197] width 23 height 23
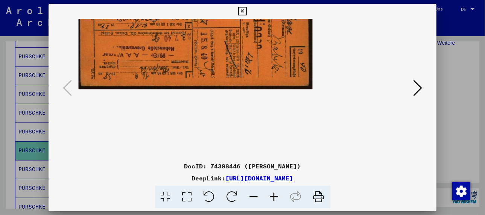
click at [227, 196] on icon at bounding box center [232, 197] width 23 height 23
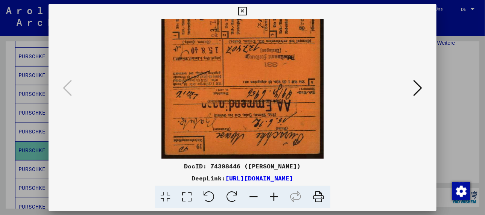
click at [227, 196] on icon at bounding box center [232, 197] width 23 height 23
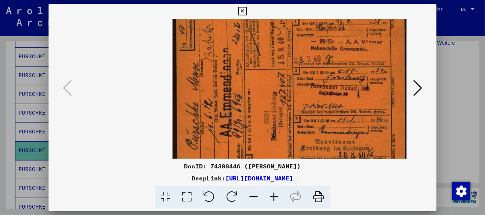
click at [227, 196] on icon at bounding box center [232, 197] width 23 height 23
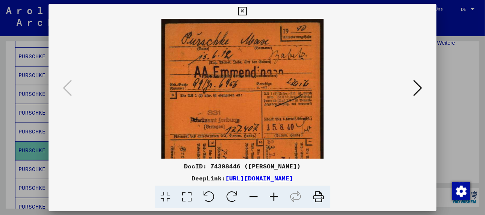
click at [227, 196] on icon at bounding box center [232, 197] width 23 height 23
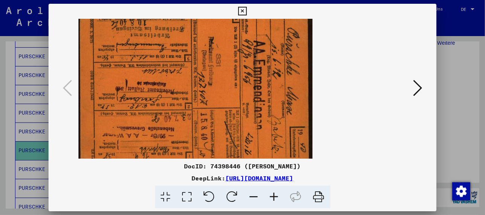
click at [227, 196] on icon at bounding box center [232, 197] width 23 height 23
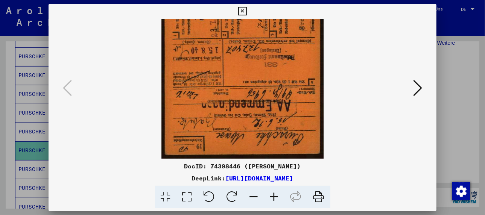
click at [227, 196] on icon at bounding box center [232, 197] width 23 height 23
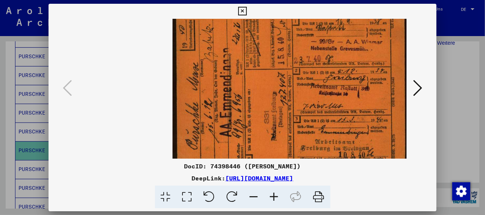
drag, startPoint x: 297, startPoint y: 120, endPoint x: 247, endPoint y: 166, distance: 68.3
click at [247, 166] on div "DocID: 74398446 ([PERSON_NAME]) DeepLink: [URL][DOMAIN_NAME]" at bounding box center [242, 106] width 388 height 205
drag, startPoint x: 369, startPoint y: 84, endPoint x: 356, endPoint y: 131, distance: 49.4
click at [356, 131] on img at bounding box center [290, 89] width 234 height 162
drag, startPoint x: 357, startPoint y: 99, endPoint x: 353, endPoint y: 135, distance: 35.9
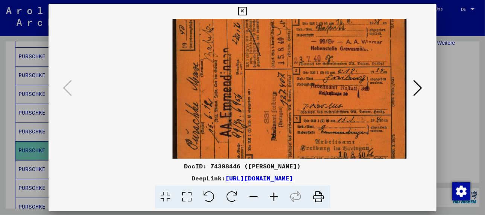
click at [353, 135] on img at bounding box center [290, 89] width 234 height 162
drag, startPoint x: 369, startPoint y: 34, endPoint x: 375, endPoint y: 76, distance: 41.9
click at [371, 79] on img at bounding box center [290, 89] width 234 height 162
drag, startPoint x: 373, startPoint y: 51, endPoint x: 377, endPoint y: 96, distance: 44.5
click at [377, 96] on img at bounding box center [290, 89] width 234 height 162
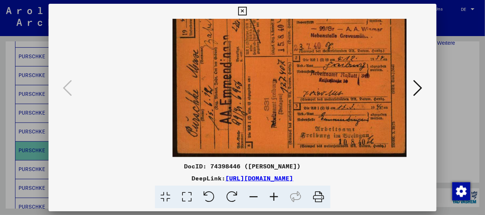
scroll to position [25, 0]
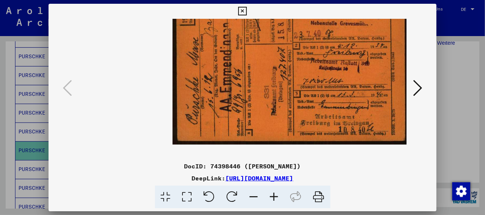
drag, startPoint x: 364, startPoint y: 130, endPoint x: 362, endPoint y: 103, distance: 26.8
click at [362, 103] on img at bounding box center [290, 63] width 234 height 162
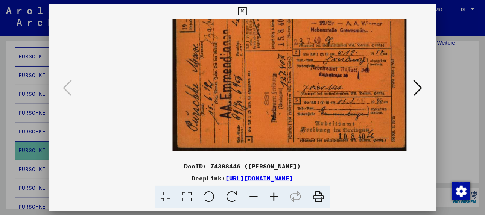
scroll to position [21, 0]
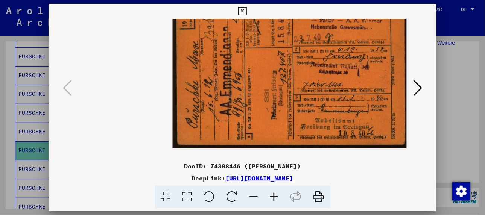
drag, startPoint x: 378, startPoint y: 106, endPoint x: 380, endPoint y: 111, distance: 5.0
click at [380, 111] on img at bounding box center [290, 67] width 234 height 162
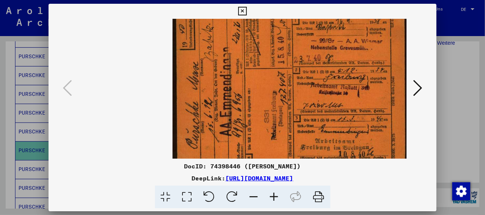
scroll to position [0, 0]
drag, startPoint x: 376, startPoint y: 106, endPoint x: 381, endPoint y: 130, distance: 25.0
click at [381, 130] on img at bounding box center [290, 89] width 234 height 162
drag, startPoint x: 368, startPoint y: 94, endPoint x: 375, endPoint y: 133, distance: 39.8
click at [375, 133] on img at bounding box center [290, 89] width 234 height 162
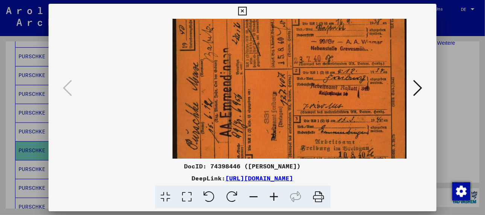
drag, startPoint x: 371, startPoint y: 44, endPoint x: 378, endPoint y: 65, distance: 22.1
click at [374, 62] on img at bounding box center [290, 89] width 234 height 162
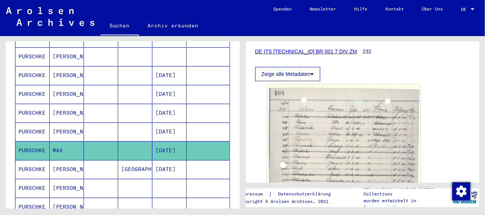
scroll to position [113, 0]
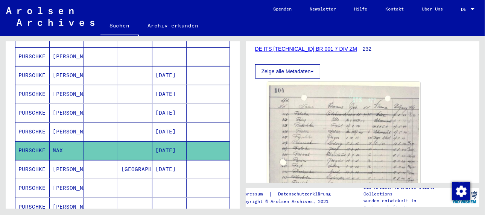
click at [63, 160] on mat-cell "[PERSON_NAME]" at bounding box center [67, 169] width 34 height 18
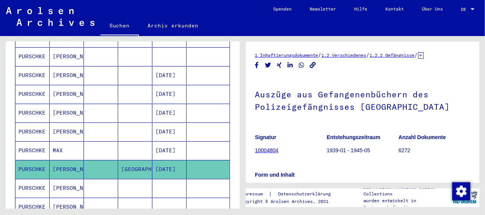
click at [69, 160] on mat-cell "[PERSON_NAME]" at bounding box center [67, 169] width 34 height 18
click at [312, 133] on figure "Signatur 10004804" at bounding box center [290, 145] width 71 height 34
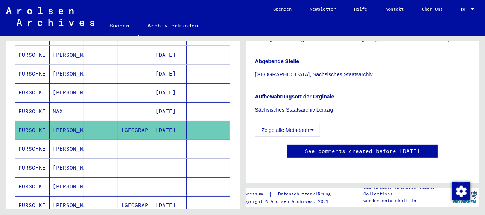
scroll to position [301, 0]
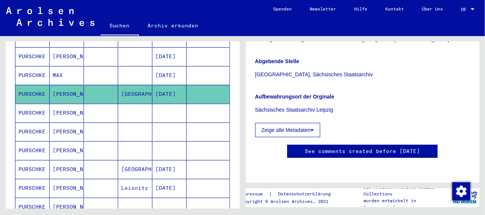
click at [66, 104] on mat-cell "[PERSON_NAME]" at bounding box center [67, 113] width 34 height 18
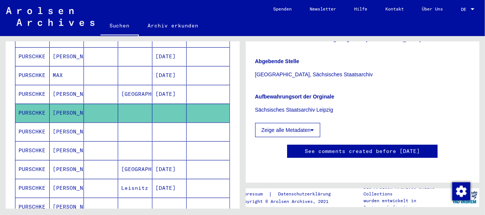
scroll to position [263, 0]
click at [62, 123] on mat-cell "[PERSON_NAME]" at bounding box center [67, 132] width 34 height 18
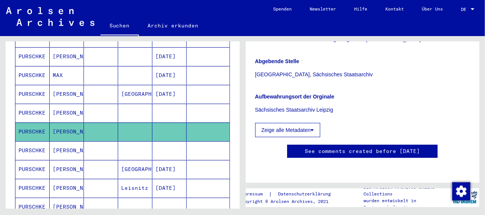
scroll to position [226, 0]
click at [67, 141] on mat-cell "[PERSON_NAME]" at bounding box center [67, 150] width 34 height 18
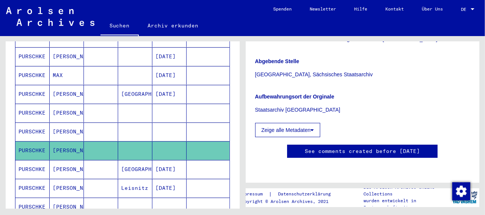
click at [62, 160] on mat-cell "[PERSON_NAME]" at bounding box center [67, 169] width 34 height 18
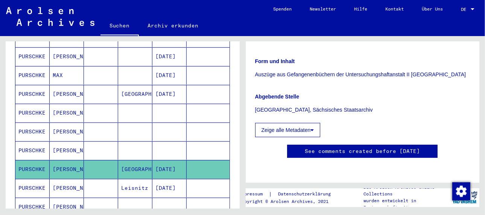
click at [64, 179] on mat-cell "[PERSON_NAME]" at bounding box center [67, 188] width 34 height 18
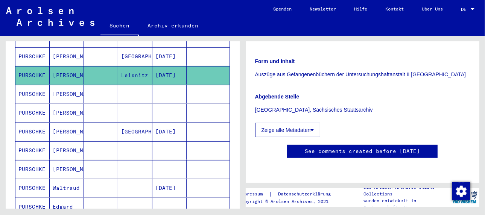
click at [61, 85] on mat-cell "[PERSON_NAME]" at bounding box center [67, 94] width 34 height 18
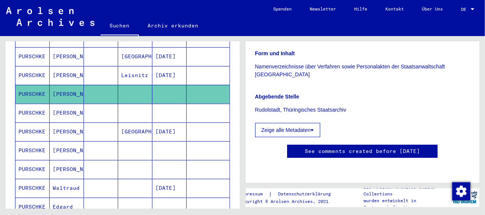
click at [69, 104] on mat-cell "[PERSON_NAME]" at bounding box center [67, 113] width 34 height 18
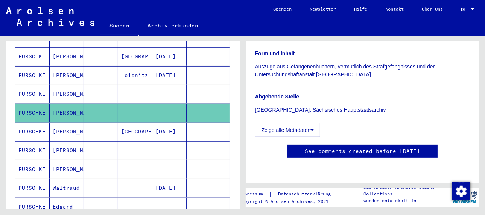
click at [60, 123] on mat-cell "[PERSON_NAME]" at bounding box center [67, 132] width 34 height 18
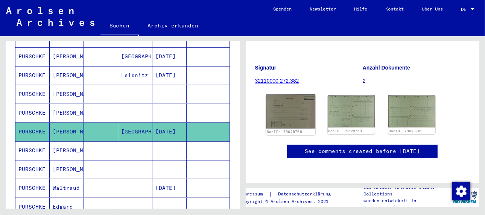
click at [290, 95] on img at bounding box center [289, 112] width 49 height 34
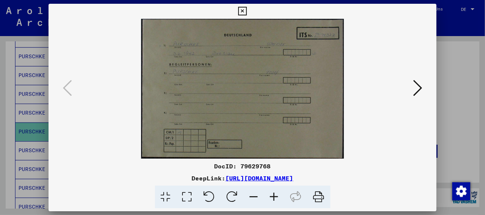
click at [416, 89] on icon at bounding box center [417, 88] width 9 height 18
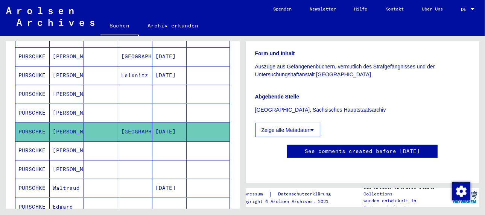
click at [162, 123] on mat-cell "[DATE]" at bounding box center [169, 132] width 34 height 18
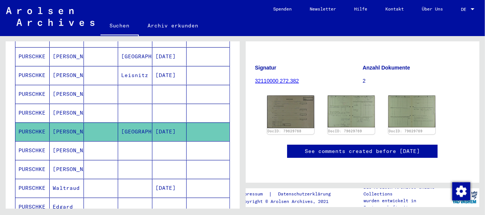
click at [57, 141] on mat-cell "[PERSON_NAME]" at bounding box center [67, 150] width 34 height 18
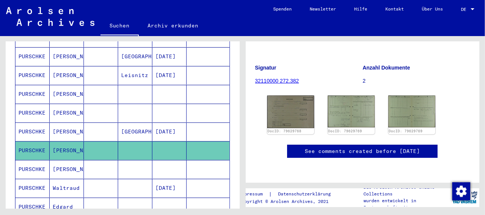
click at [60, 141] on mat-cell "[PERSON_NAME]" at bounding box center [67, 150] width 34 height 18
click at [60, 160] on mat-cell "[PERSON_NAME]" at bounding box center [67, 169] width 34 height 18
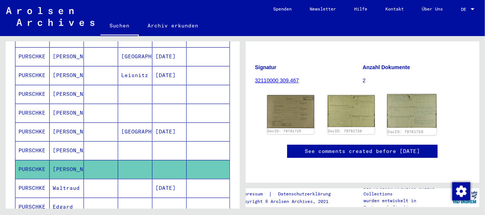
click at [398, 96] on img at bounding box center [411, 110] width 49 height 33
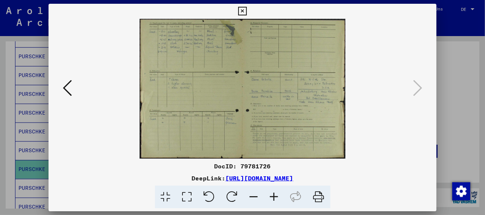
click at [277, 195] on icon at bounding box center [274, 197] width 20 height 23
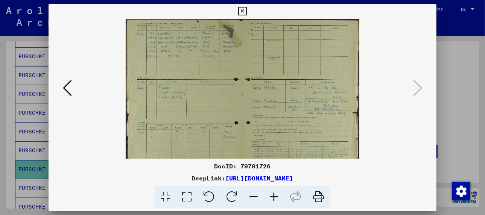
click at [277, 195] on icon at bounding box center [274, 197] width 20 height 23
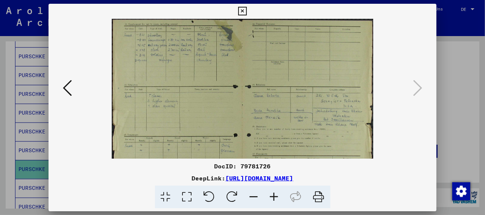
click at [277, 195] on icon at bounding box center [274, 197] width 20 height 23
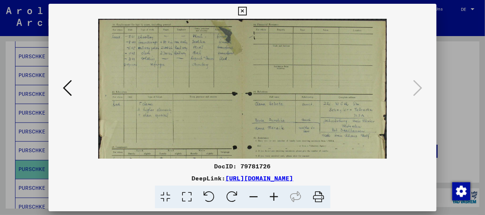
click at [277, 195] on icon at bounding box center [274, 197] width 20 height 23
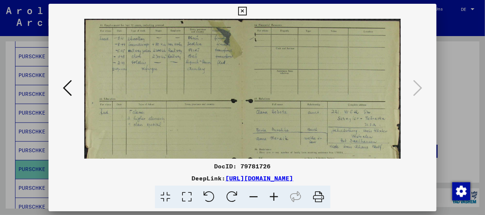
click at [277, 195] on icon at bounding box center [274, 197] width 20 height 23
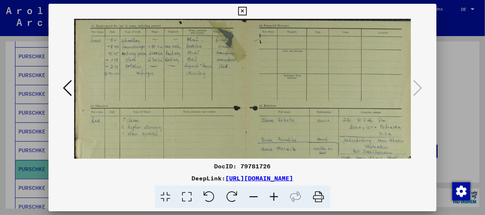
click at [278, 194] on icon at bounding box center [274, 197] width 20 height 23
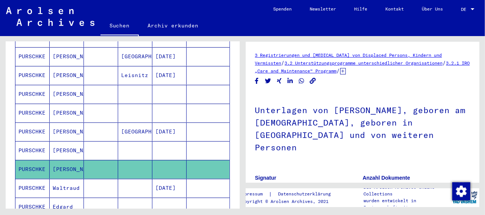
click at [71, 179] on mat-cell "Waltraud" at bounding box center [67, 188] width 34 height 18
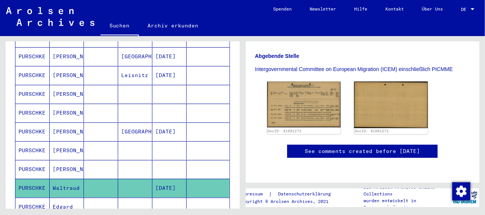
scroll to position [188, 0]
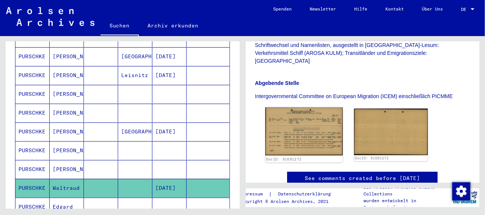
click at [310, 117] on img at bounding box center [303, 132] width 77 height 48
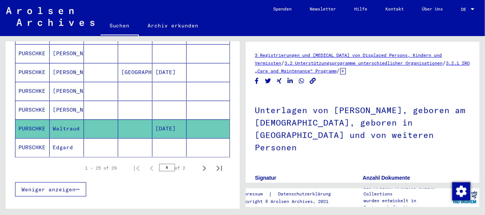
scroll to position [489, 0]
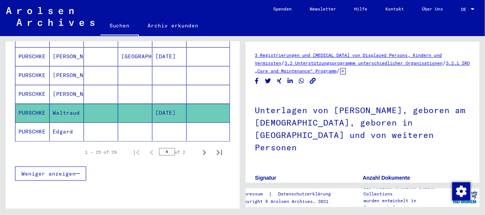
click at [59, 123] on mat-cell "Edgard" at bounding box center [67, 132] width 34 height 18
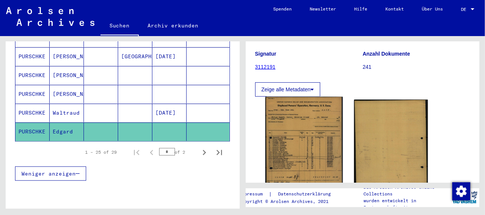
scroll to position [113, 0]
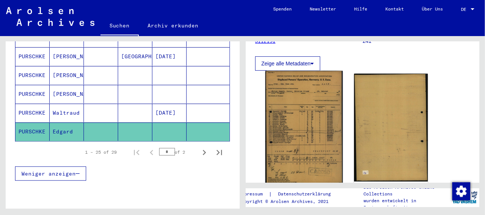
click at [289, 122] on img at bounding box center [303, 128] width 77 height 114
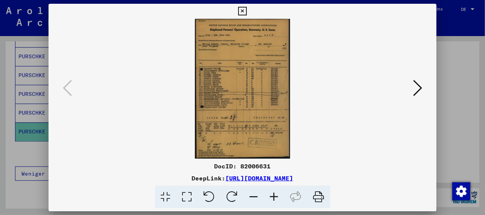
click at [270, 195] on icon at bounding box center [274, 197] width 20 height 23
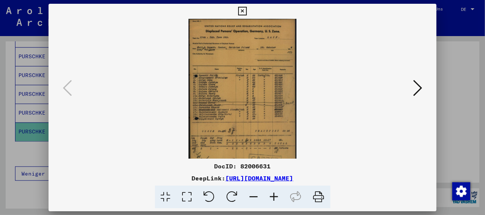
click at [270, 195] on icon at bounding box center [274, 197] width 20 height 23
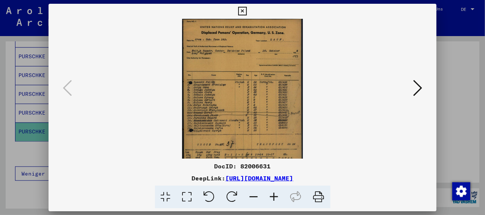
click at [270, 195] on icon at bounding box center [274, 197] width 20 height 23
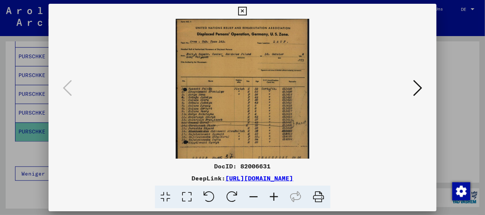
click at [270, 195] on icon at bounding box center [274, 197] width 20 height 23
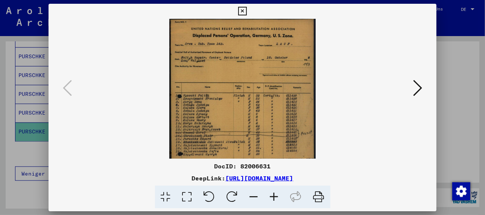
click at [270, 195] on icon at bounding box center [274, 197] width 20 height 23
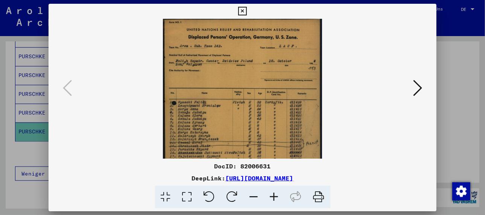
click at [270, 195] on icon at bounding box center [274, 197] width 20 height 23
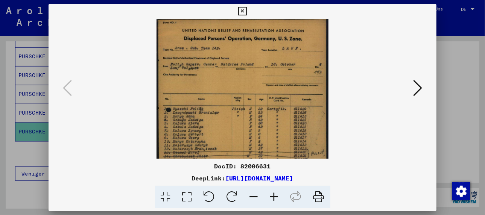
click at [270, 195] on icon at bounding box center [274, 197] width 20 height 23
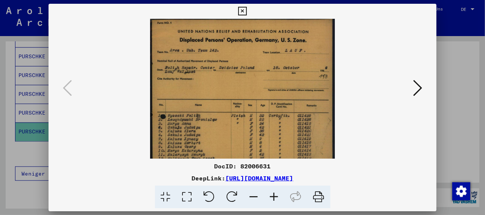
click at [274, 197] on icon at bounding box center [274, 197] width 20 height 23
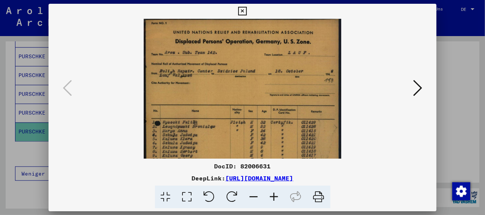
click at [275, 197] on icon at bounding box center [274, 197] width 20 height 23
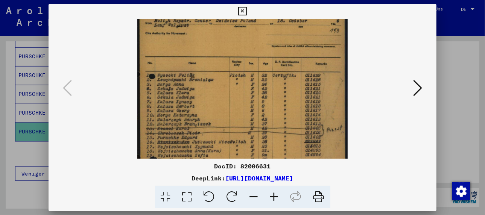
scroll to position [54, 0]
drag, startPoint x: 262, startPoint y: 138, endPoint x: 262, endPoint y: 83, distance: 55.3
click at [262, 83] on img at bounding box center [242, 119] width 210 height 309
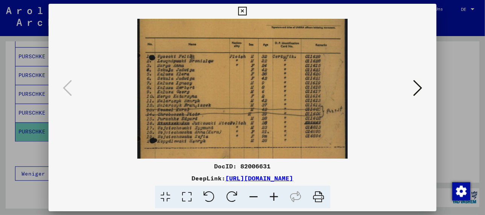
scroll to position [74, 0]
drag, startPoint x: 284, startPoint y: 138, endPoint x: 290, endPoint y: 116, distance: 22.2
click at [290, 116] on img at bounding box center [242, 99] width 210 height 309
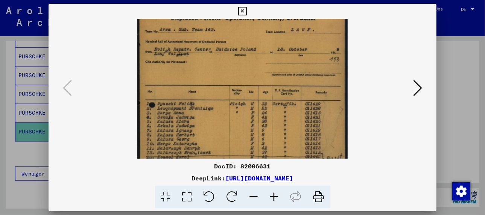
drag, startPoint x: 313, startPoint y: 90, endPoint x: 312, endPoint y: 141, distance: 50.7
click at [312, 140] on img at bounding box center [242, 148] width 210 height 309
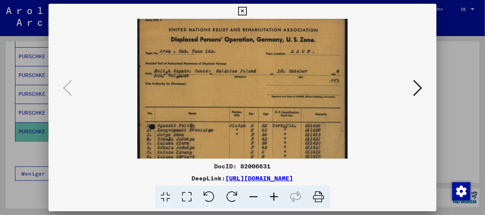
scroll to position [0, 0]
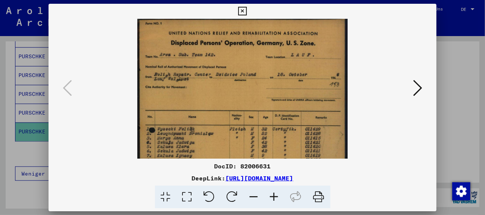
drag, startPoint x: 224, startPoint y: 75, endPoint x: 221, endPoint y: 120, distance: 44.5
click at [221, 120] on img at bounding box center [242, 173] width 210 height 309
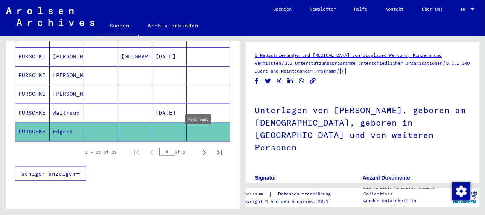
click at [199, 147] on icon "Next page" at bounding box center [204, 152] width 11 height 11
type input "*"
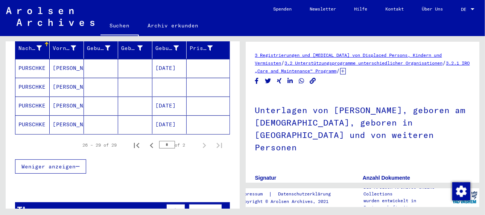
scroll to position [86, 0]
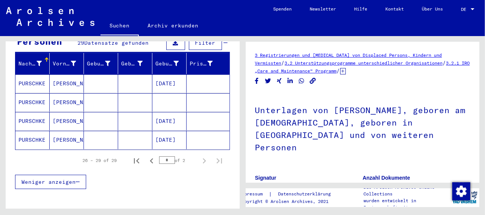
click at [59, 74] on mat-cell "[PERSON_NAME]" at bounding box center [67, 83] width 34 height 18
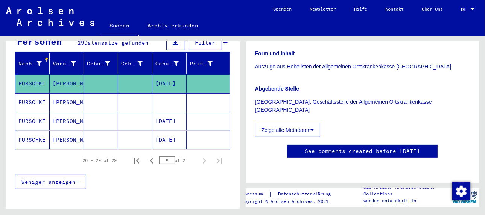
click at [59, 93] on mat-cell "[PERSON_NAME]" at bounding box center [67, 102] width 34 height 18
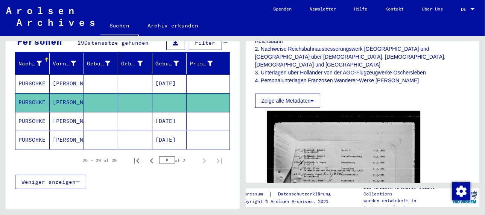
scroll to position [263, 0]
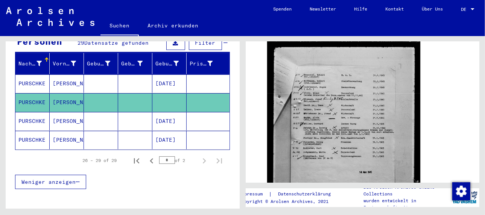
click at [327, 105] on img at bounding box center [343, 141] width 153 height 211
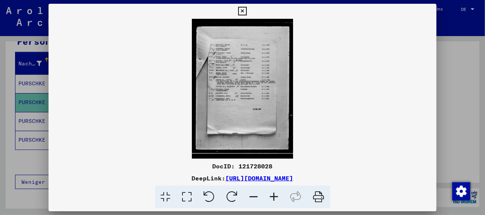
click at [275, 194] on icon at bounding box center [274, 197] width 20 height 23
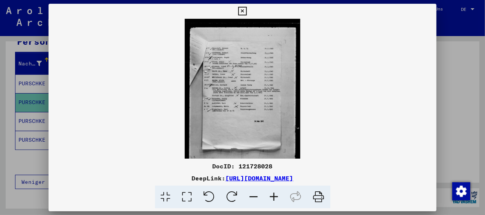
click at [275, 193] on icon at bounding box center [274, 197] width 20 height 23
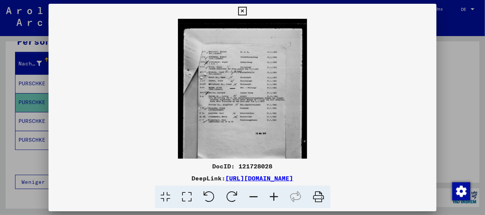
click at [275, 193] on icon at bounding box center [274, 197] width 20 height 23
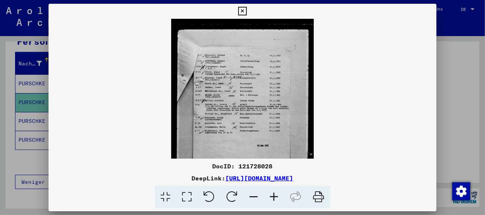
click at [278, 190] on icon at bounding box center [274, 197] width 20 height 23
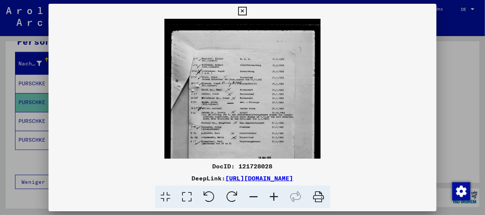
click at [278, 188] on icon at bounding box center [274, 197] width 20 height 23
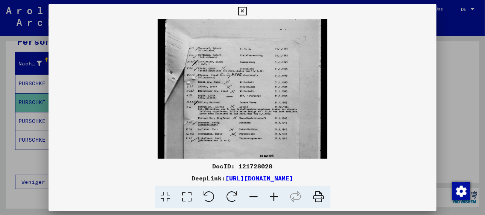
scroll to position [42, 0]
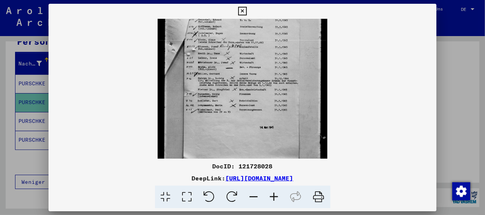
drag, startPoint x: 252, startPoint y: 129, endPoint x: 264, endPoint y: 85, distance: 45.5
click at [264, 85] on img at bounding box center [242, 93] width 170 height 234
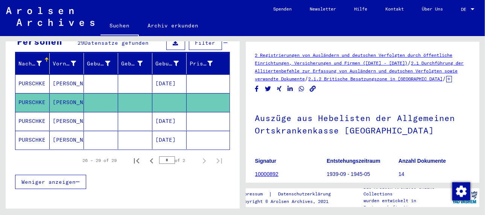
click at [63, 112] on mat-cell "[PERSON_NAME]" at bounding box center [67, 121] width 34 height 18
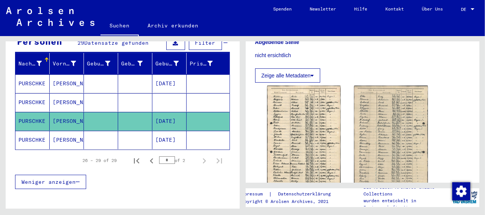
scroll to position [226, 0]
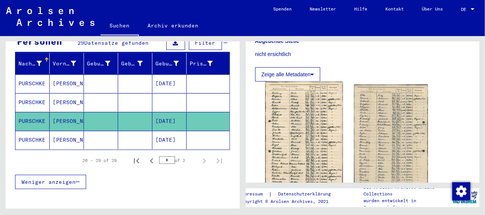
click at [295, 109] on img at bounding box center [303, 137] width 77 height 111
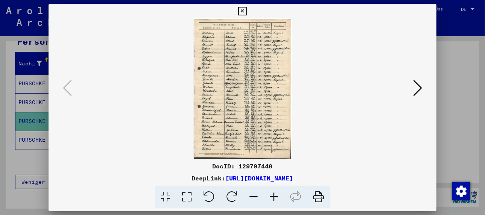
click at [272, 197] on icon at bounding box center [274, 197] width 20 height 23
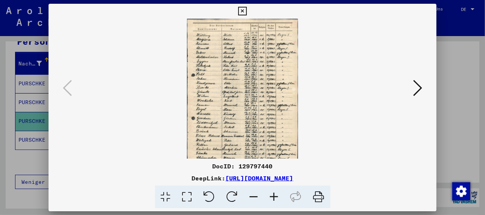
click at [272, 197] on icon at bounding box center [274, 197] width 20 height 23
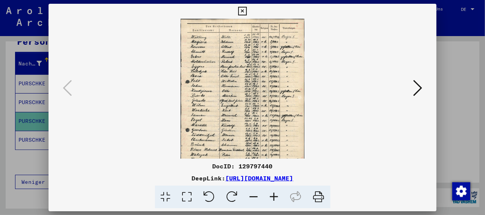
click at [272, 197] on icon at bounding box center [274, 197] width 20 height 23
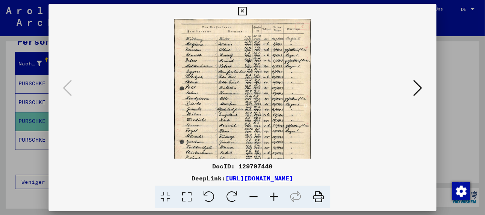
click at [272, 197] on icon at bounding box center [274, 197] width 20 height 23
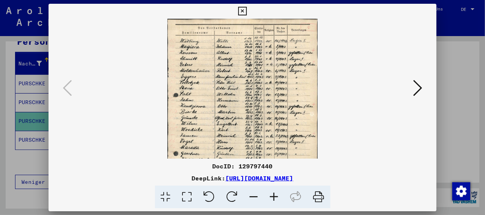
click at [272, 197] on icon at bounding box center [274, 197] width 20 height 23
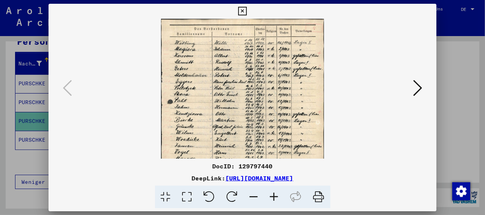
click at [272, 197] on icon at bounding box center [274, 197] width 20 height 23
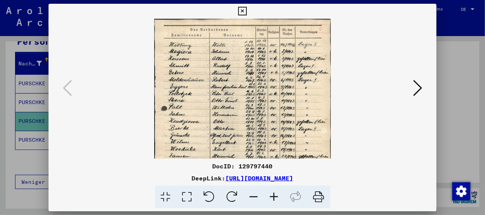
click at [272, 197] on icon at bounding box center [274, 197] width 20 height 23
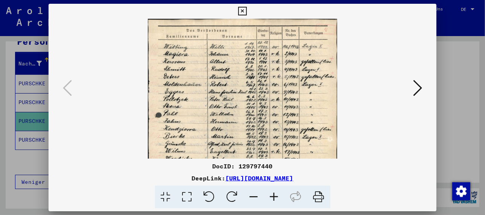
click at [272, 197] on icon at bounding box center [274, 197] width 20 height 23
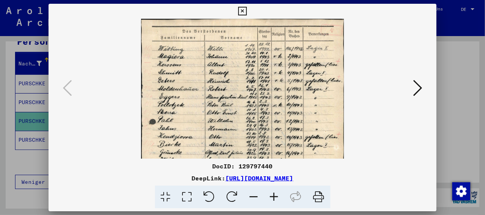
click at [272, 197] on icon at bounding box center [274, 197] width 20 height 23
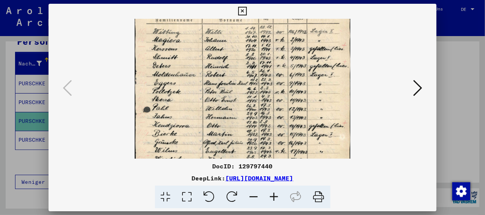
scroll to position [23, 0]
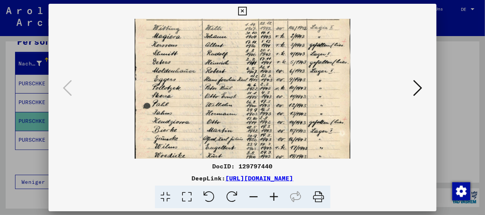
drag, startPoint x: 190, startPoint y: 97, endPoint x: 193, endPoint y: 73, distance: 23.9
click at [193, 73] on img at bounding box center [242, 150] width 215 height 309
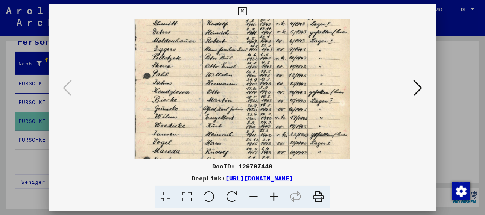
scroll to position [53, 0]
drag, startPoint x: 193, startPoint y: 103, endPoint x: 195, endPoint y: 70, distance: 33.5
click at [195, 70] on img at bounding box center [242, 119] width 215 height 309
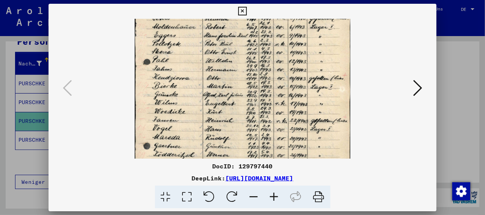
scroll to position [68, 0]
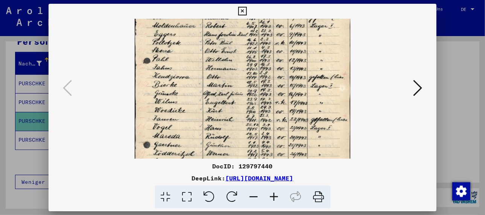
drag, startPoint x: 233, startPoint y: 85, endPoint x: 237, endPoint y: 70, distance: 16.0
click at [237, 70] on img at bounding box center [242, 105] width 215 height 309
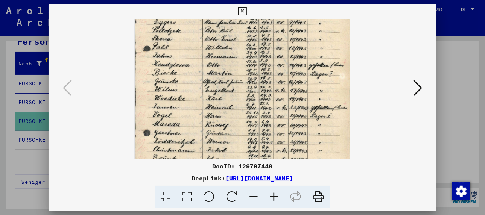
scroll to position [80, 0]
drag, startPoint x: 232, startPoint y: 87, endPoint x: 235, endPoint y: 73, distance: 15.1
click at [235, 73] on img at bounding box center [242, 92] width 215 height 309
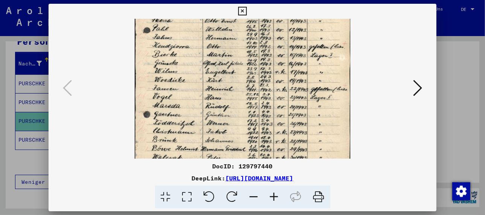
scroll to position [99, 0]
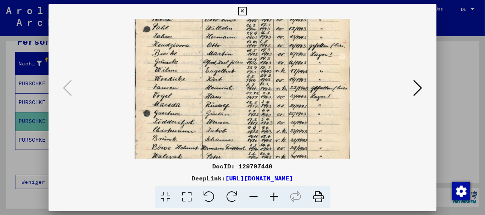
drag, startPoint x: 224, startPoint y: 91, endPoint x: 230, endPoint y: 70, distance: 22.7
click at [230, 70] on img at bounding box center [242, 74] width 215 height 309
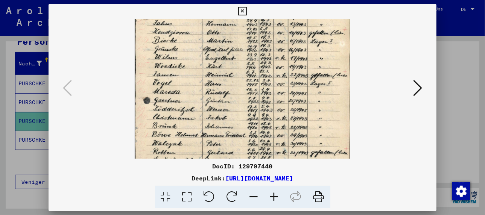
scroll to position [114, 0]
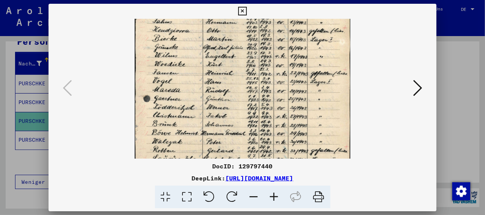
drag, startPoint x: 225, startPoint y: 89, endPoint x: 228, endPoint y: 72, distance: 17.2
click at [228, 72] on img at bounding box center [242, 59] width 215 height 309
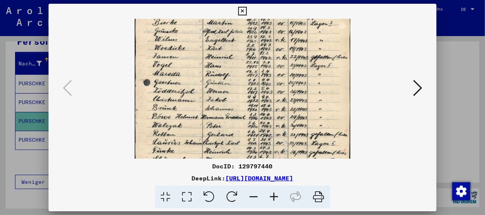
scroll to position [130, 0]
drag, startPoint x: 226, startPoint y: 92, endPoint x: 231, endPoint y: 73, distance: 19.5
click at [231, 73] on img at bounding box center [242, 42] width 215 height 309
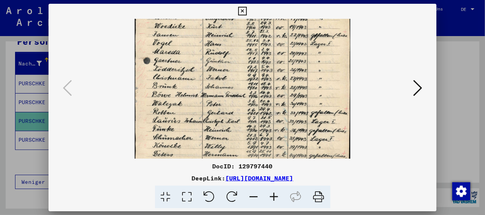
scroll to position [155, 0]
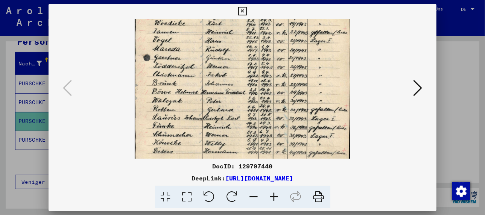
drag, startPoint x: 221, startPoint y: 92, endPoint x: 233, endPoint y: 65, distance: 29.1
click at [233, 65] on img at bounding box center [242, 18] width 215 height 309
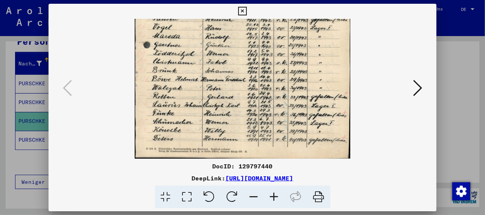
scroll to position [169, 0]
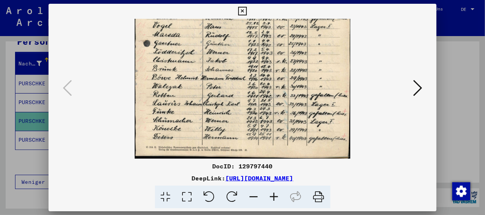
drag, startPoint x: 224, startPoint y: 86, endPoint x: 232, endPoint y: 69, distance: 19.1
click at [232, 69] on img at bounding box center [242, 4] width 215 height 309
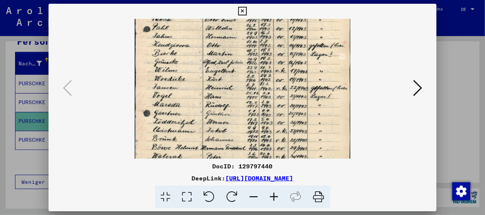
drag, startPoint x: 227, startPoint y: 67, endPoint x: 224, endPoint y: 138, distance: 71.1
click at [224, 138] on img at bounding box center [242, 74] width 215 height 309
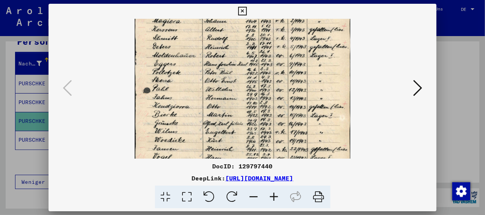
drag, startPoint x: 221, startPoint y: 98, endPoint x: 221, endPoint y: 119, distance: 21.4
click at [221, 119] on img at bounding box center [242, 135] width 215 height 309
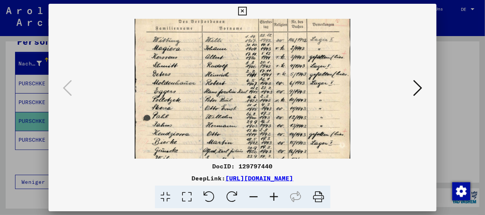
scroll to position [0, 0]
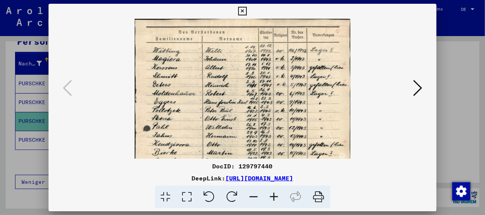
drag, startPoint x: 221, startPoint y: 69, endPoint x: 221, endPoint y: 125, distance: 56.0
click at [221, 125] on img at bounding box center [242, 173] width 215 height 309
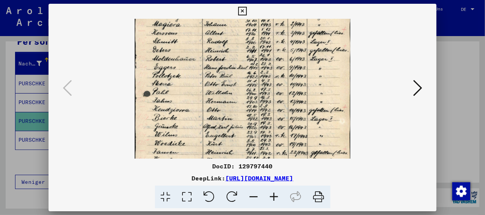
scroll to position [36, 0]
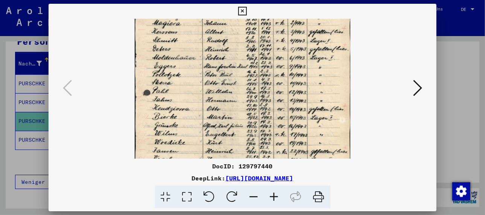
drag, startPoint x: 180, startPoint y: 101, endPoint x: 192, endPoint y: 62, distance: 41.3
click at [192, 62] on img at bounding box center [242, 137] width 215 height 309
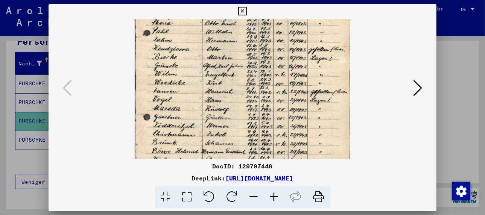
scroll to position [97, 0]
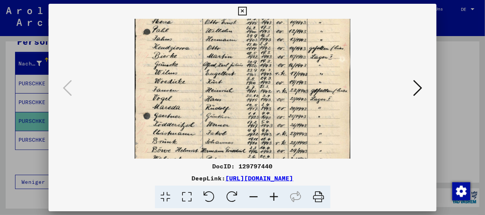
drag, startPoint x: 185, startPoint y: 116, endPoint x: 194, endPoint y: 51, distance: 65.3
click at [194, 51] on img at bounding box center [242, 76] width 215 height 309
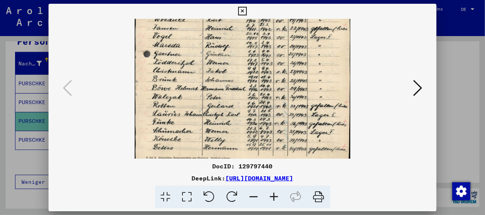
scroll to position [163, 0]
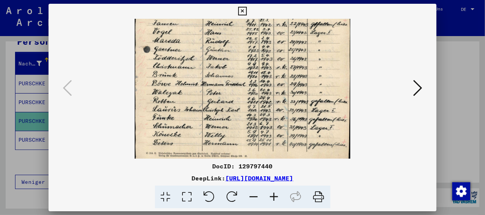
drag, startPoint x: 186, startPoint y: 126, endPoint x: 193, endPoint y: 56, distance: 69.9
click at [193, 56] on img at bounding box center [242, 10] width 215 height 309
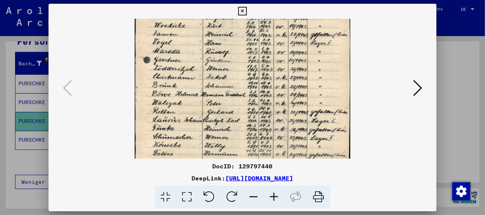
drag, startPoint x: 186, startPoint y: 108, endPoint x: 185, endPoint y: 118, distance: 10.6
click at [185, 118] on img at bounding box center [242, 20] width 215 height 309
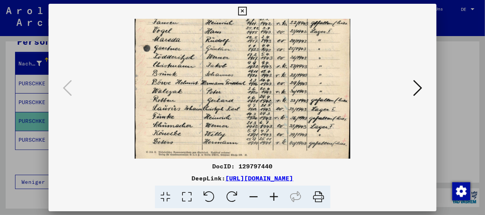
scroll to position [169, 0]
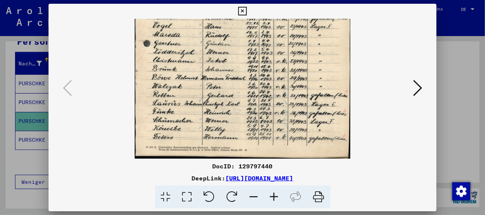
drag, startPoint x: 185, startPoint y: 118, endPoint x: 190, endPoint y: 88, distance: 30.8
click at [190, 88] on img at bounding box center [242, 4] width 215 height 309
click at [419, 89] on icon at bounding box center [417, 88] width 9 height 18
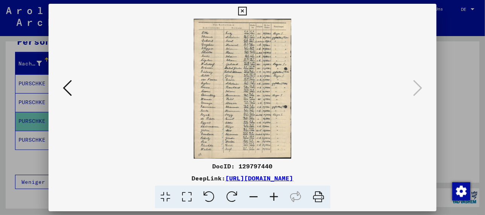
scroll to position [0, 0]
click at [222, 83] on img at bounding box center [242, 89] width 97 height 140
click at [276, 197] on icon at bounding box center [274, 197] width 20 height 23
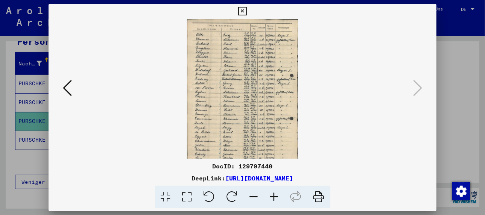
click at [276, 197] on icon at bounding box center [274, 197] width 20 height 23
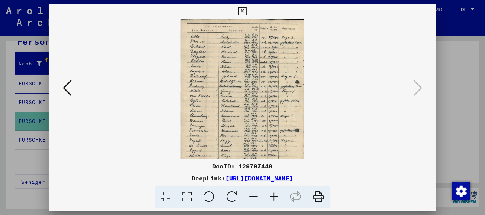
click at [276, 197] on icon at bounding box center [274, 197] width 20 height 23
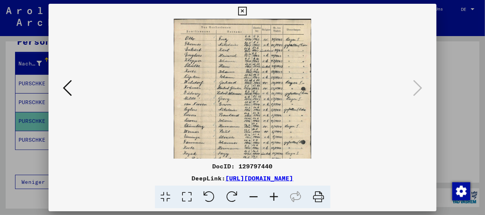
click at [276, 197] on icon at bounding box center [274, 197] width 20 height 23
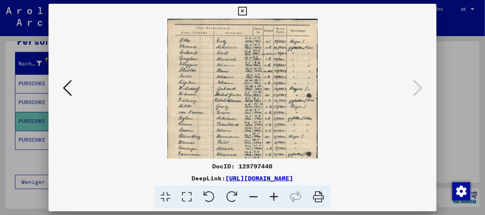
click at [276, 197] on icon at bounding box center [274, 197] width 20 height 23
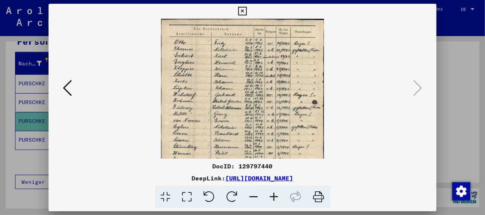
click at [276, 197] on icon at bounding box center [274, 197] width 20 height 23
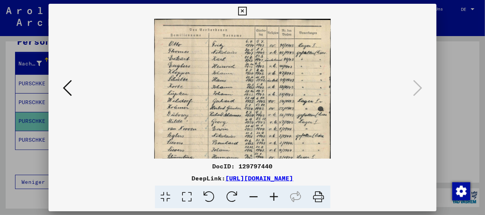
click at [276, 197] on icon at bounding box center [274, 197] width 20 height 23
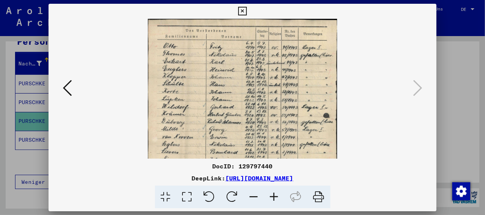
click at [276, 197] on icon at bounding box center [274, 197] width 20 height 23
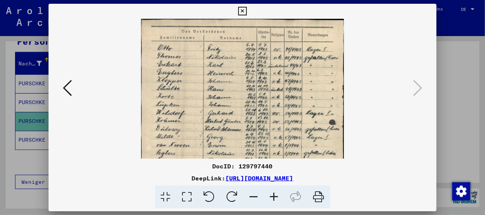
click at [276, 197] on icon at bounding box center [274, 197] width 20 height 23
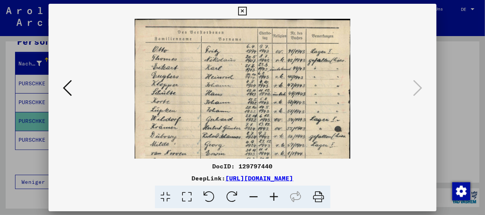
click at [276, 197] on icon at bounding box center [274, 197] width 20 height 23
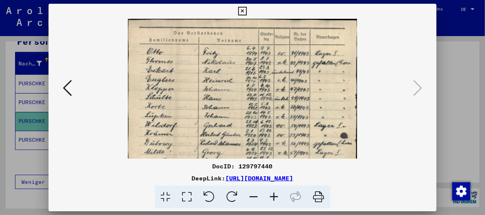
click at [276, 197] on icon at bounding box center [274, 197] width 20 height 23
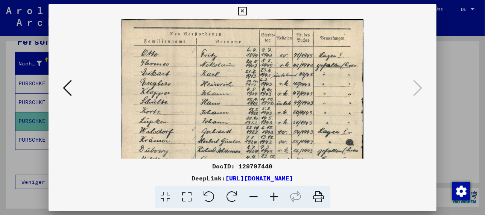
click at [276, 197] on icon at bounding box center [274, 197] width 20 height 23
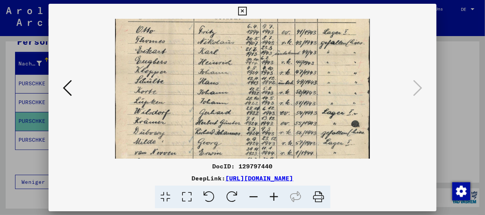
scroll to position [28, 0]
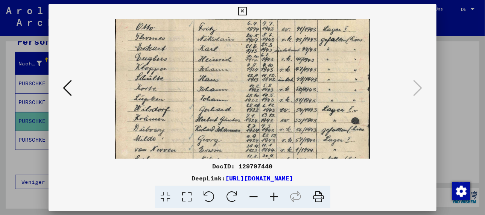
drag, startPoint x: 183, startPoint y: 119, endPoint x: 185, endPoint y: 89, distance: 29.7
click at [185, 89] on img at bounding box center [242, 173] width 255 height 365
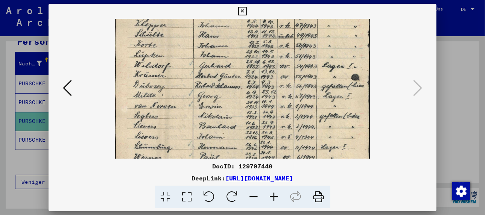
scroll to position [74, 0]
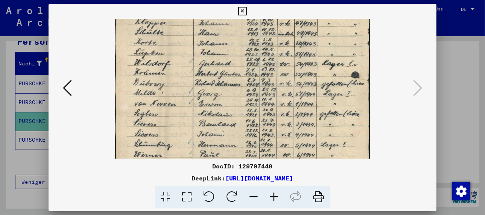
drag, startPoint x: 181, startPoint y: 124, endPoint x: 185, endPoint y: 75, distance: 49.4
click at [185, 75] on img at bounding box center [242, 127] width 255 height 365
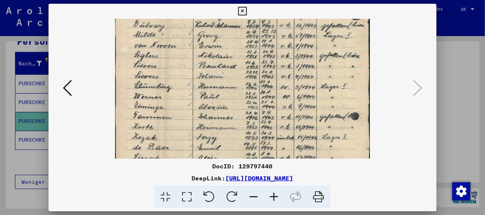
scroll to position [133, 0]
drag, startPoint x: 183, startPoint y: 132, endPoint x: 187, endPoint y: 74, distance: 58.4
click at [187, 70] on img at bounding box center [242, 68] width 255 height 365
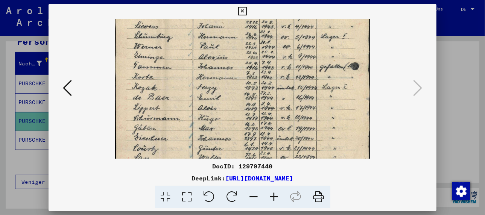
scroll to position [184, 0]
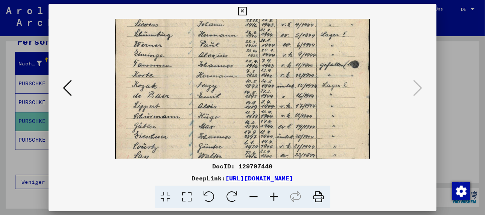
drag, startPoint x: 180, startPoint y: 133, endPoint x: 183, endPoint y: 76, distance: 58.0
click at [183, 76] on img at bounding box center [242, 17] width 255 height 365
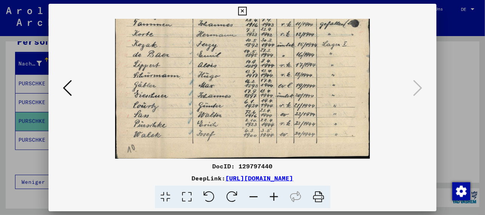
scroll to position [226, 0]
drag, startPoint x: 179, startPoint y: 142, endPoint x: 180, endPoint y: 92, distance: 49.7
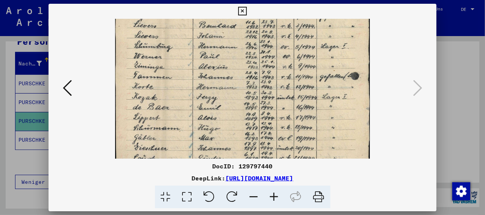
drag, startPoint x: 322, startPoint y: 61, endPoint x: 283, endPoint y: 115, distance: 66.2
click at [283, 115] on img at bounding box center [242, 28] width 255 height 365
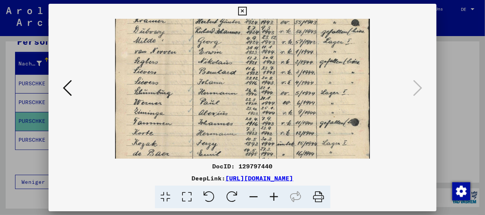
drag, startPoint x: 259, startPoint y: 64, endPoint x: 242, endPoint y: 104, distance: 44.3
click at [242, 104] on img at bounding box center [242, 75] width 255 height 365
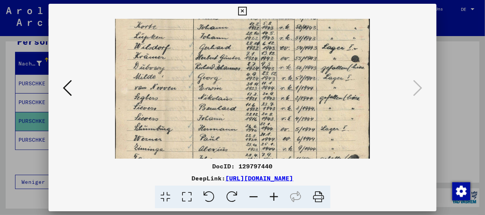
drag, startPoint x: 243, startPoint y: 66, endPoint x: 265, endPoint y: 123, distance: 61.1
click at [266, 137] on img at bounding box center [242, 111] width 255 height 365
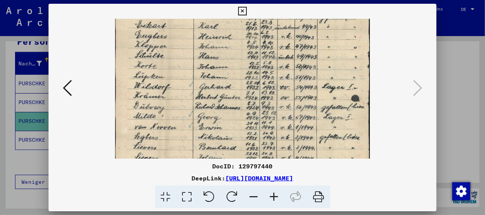
scroll to position [25, 0]
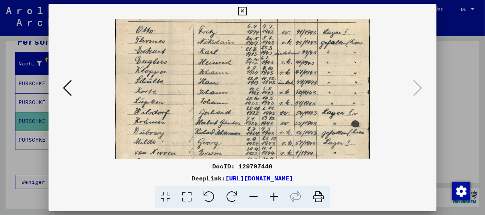
drag, startPoint x: 264, startPoint y: 79, endPoint x: 262, endPoint y: 124, distance: 45.2
click at [262, 127] on img at bounding box center [242, 176] width 255 height 365
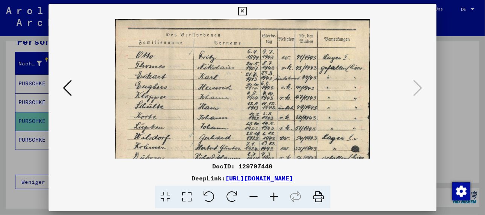
drag, startPoint x: 254, startPoint y: 83, endPoint x: 256, endPoint y: 129, distance: 46.3
click at [256, 129] on img at bounding box center [242, 201] width 255 height 365
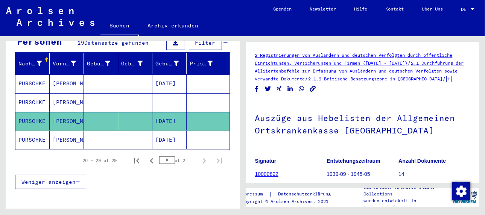
click at [69, 131] on mat-cell "[PERSON_NAME]" at bounding box center [67, 140] width 34 height 18
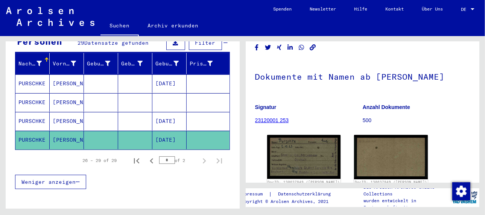
scroll to position [113, 0]
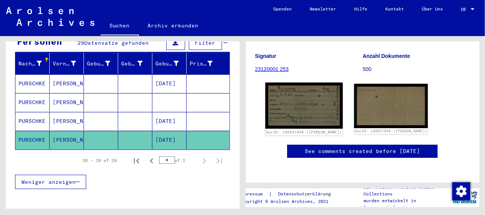
click at [305, 95] on img at bounding box center [303, 106] width 77 height 46
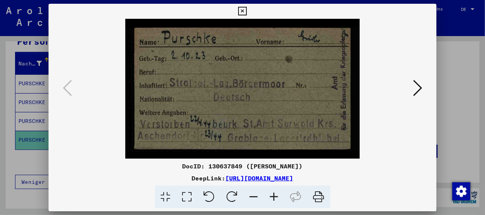
click at [417, 88] on icon at bounding box center [417, 88] width 9 height 18
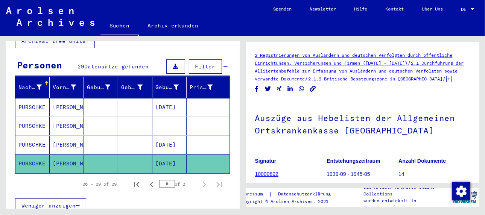
scroll to position [48, 0]
